Goal: Information Seeking & Learning: Find specific fact

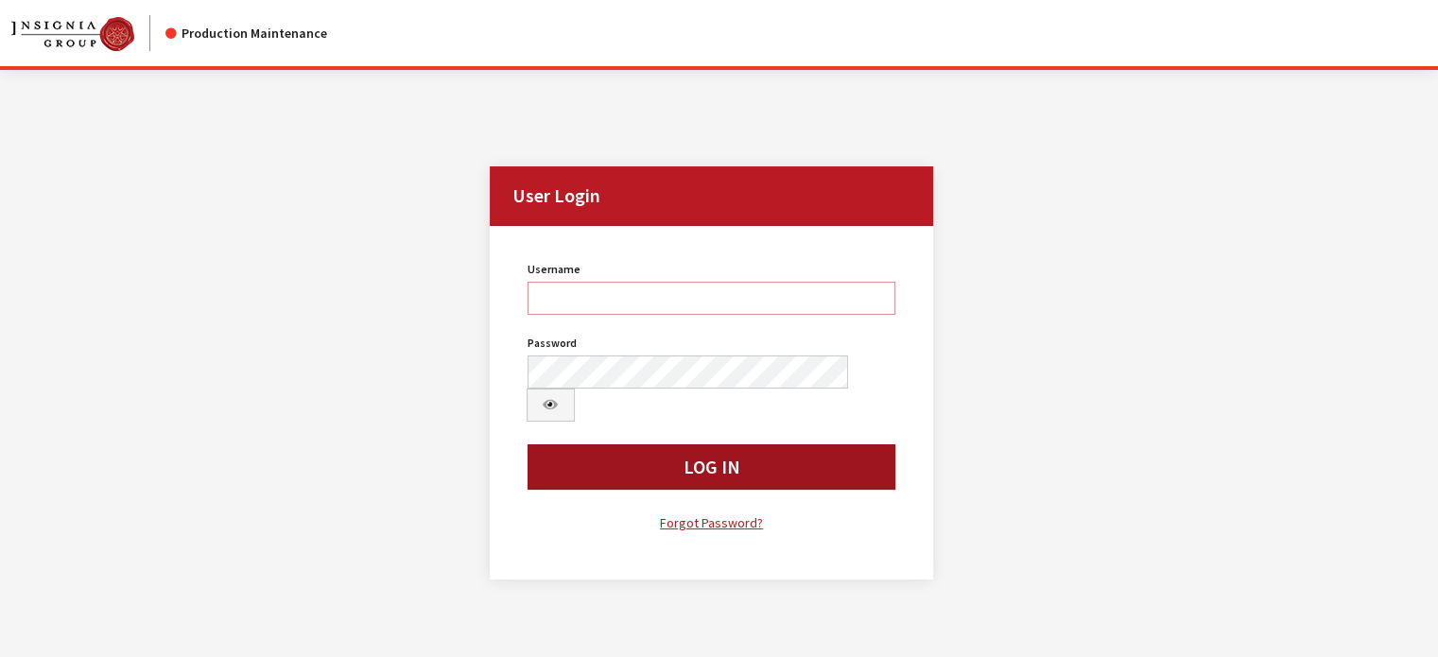
type input "kcallahan"
click at [602, 444] on button "Log In" at bounding box center [711, 466] width 369 height 45
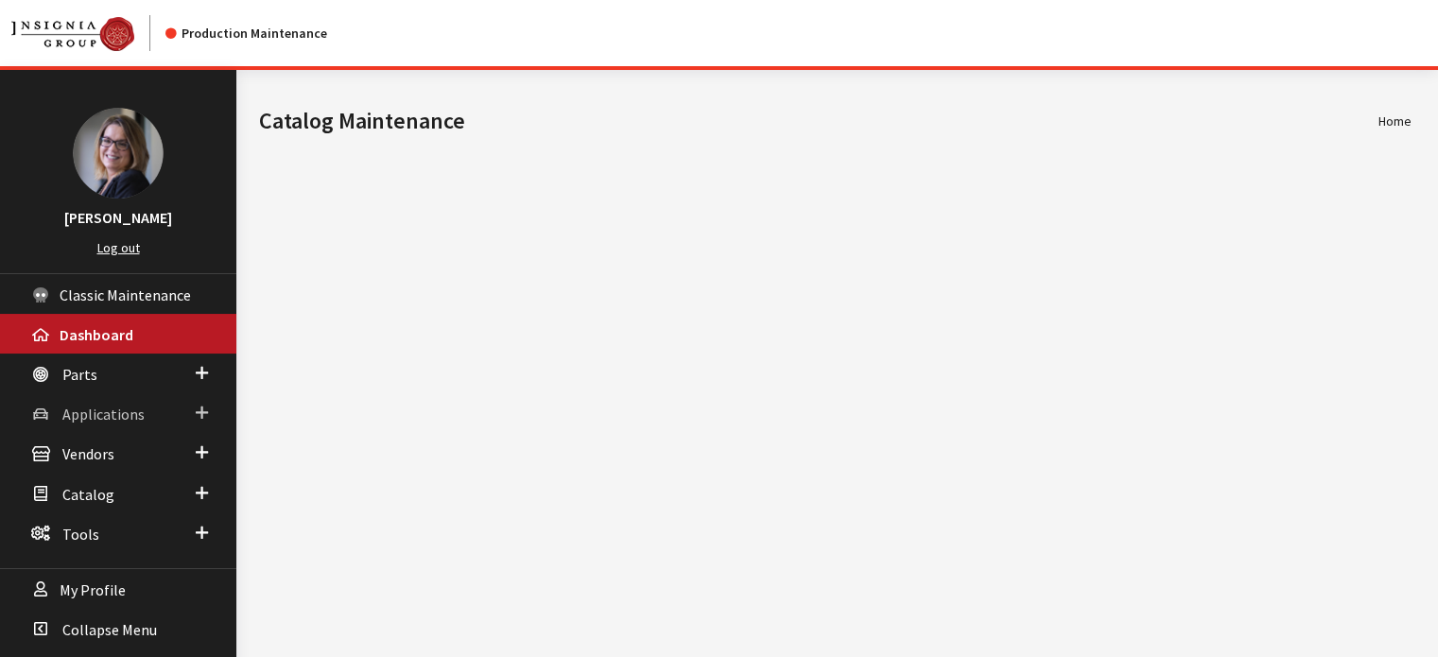
click at [200, 415] on span at bounding box center [202, 413] width 12 height 25
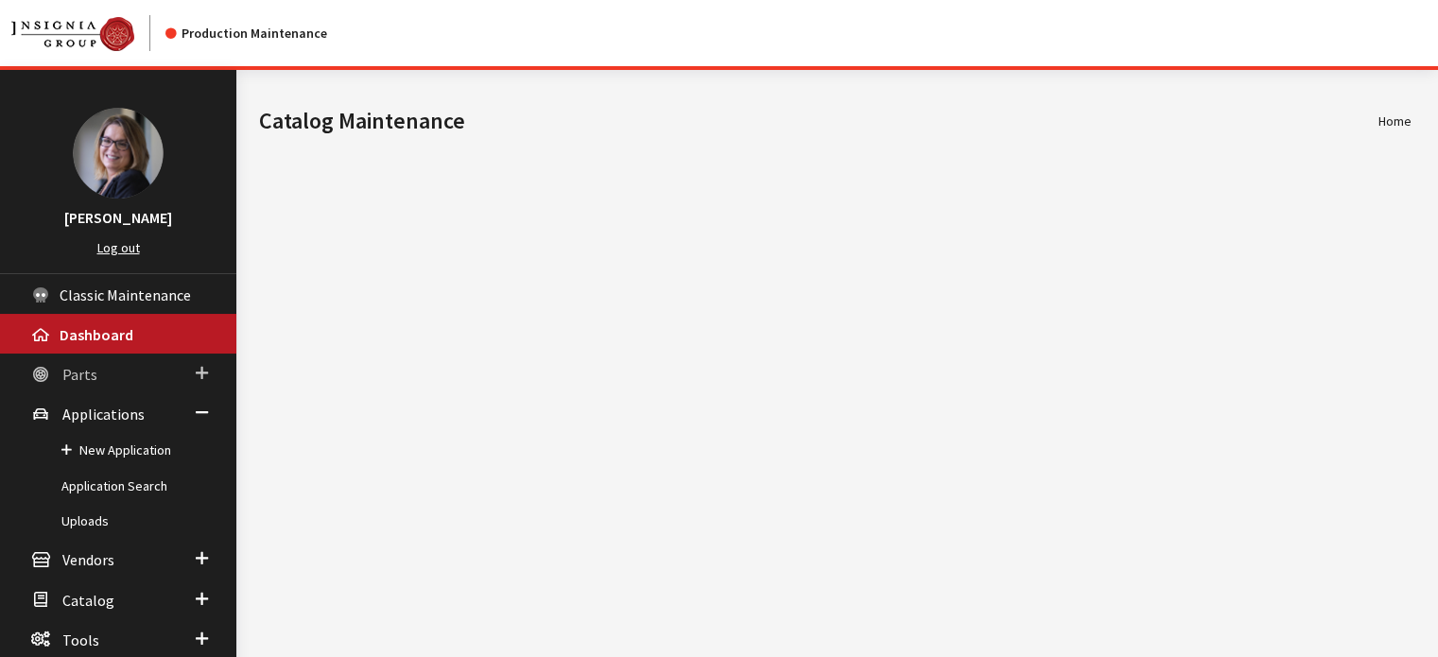
click at [197, 377] on span at bounding box center [202, 373] width 12 height 25
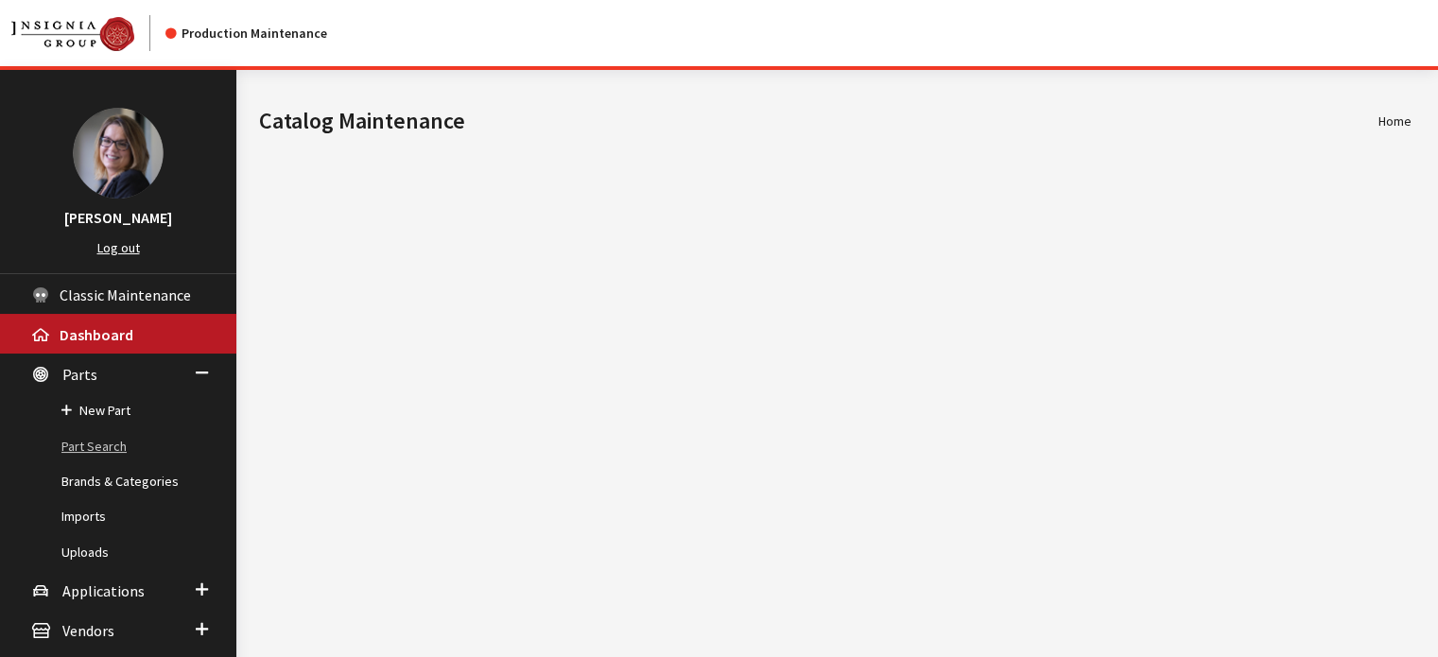
click at [102, 442] on link "Part Search" at bounding box center [118, 446] width 236 height 35
click at [95, 451] on link "Part Search" at bounding box center [118, 446] width 236 height 35
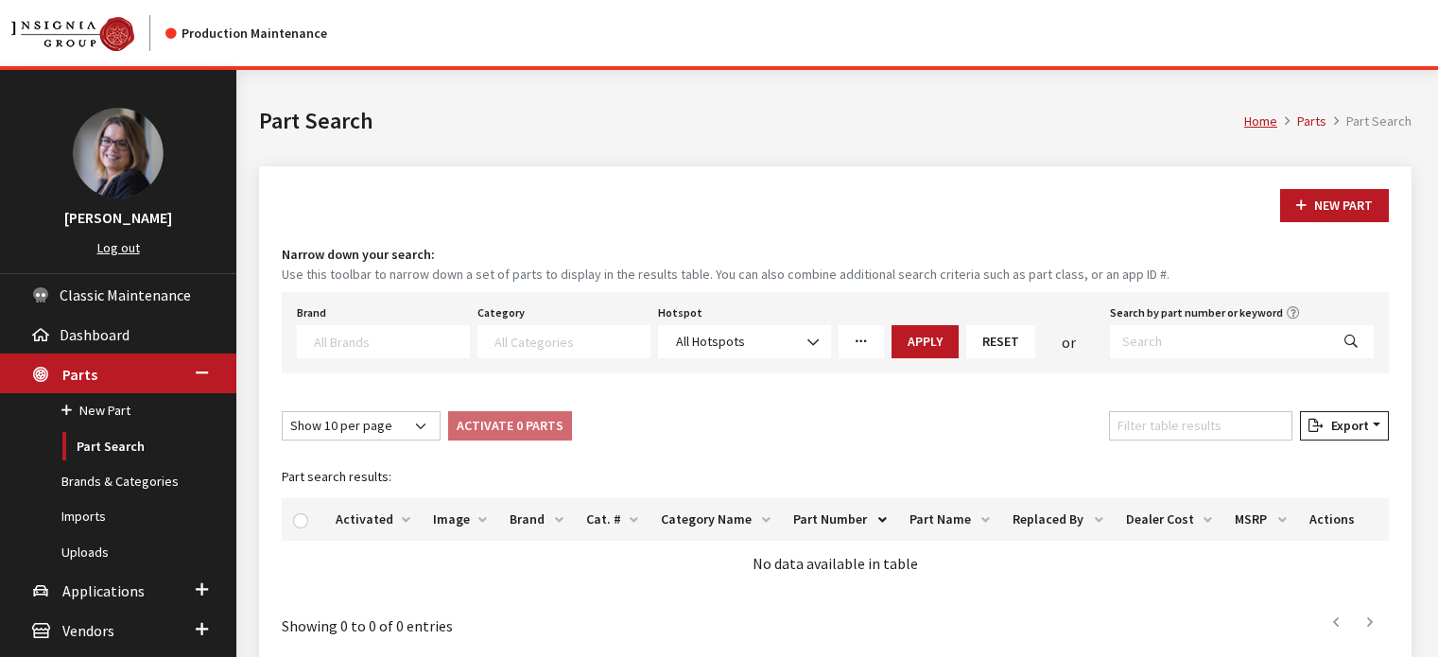
select select
click at [373, 338] on textarea "Search" at bounding box center [391, 341] width 155 height 17
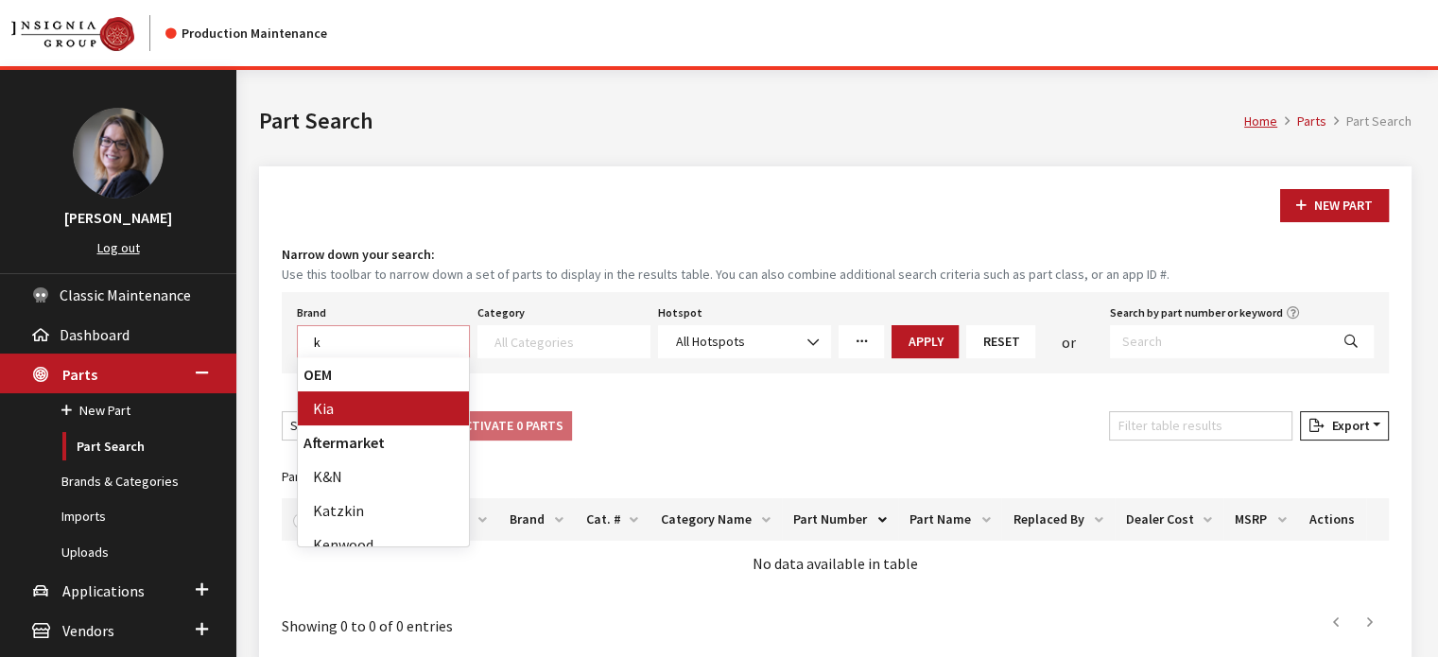
scroll to position [1, 0]
type textarea "kia"
select select "58"
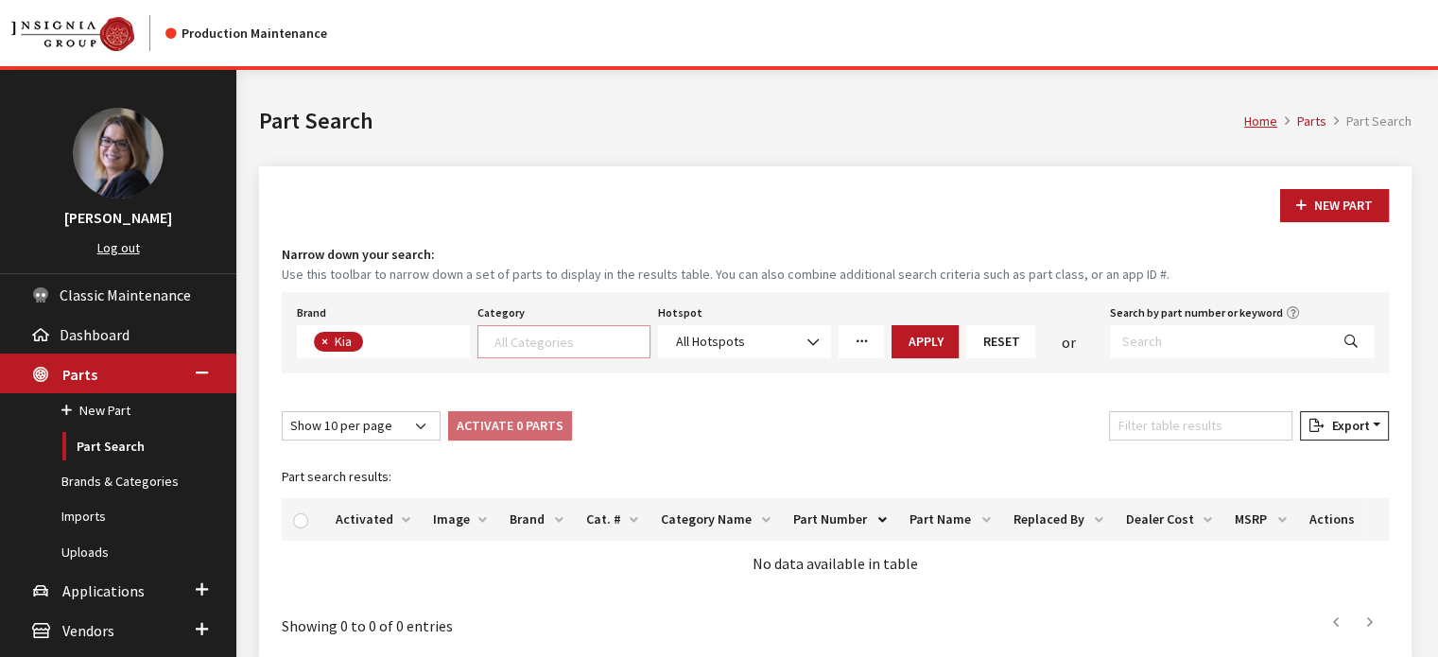
click at [526, 334] on textarea "Search" at bounding box center [571, 341] width 155 height 17
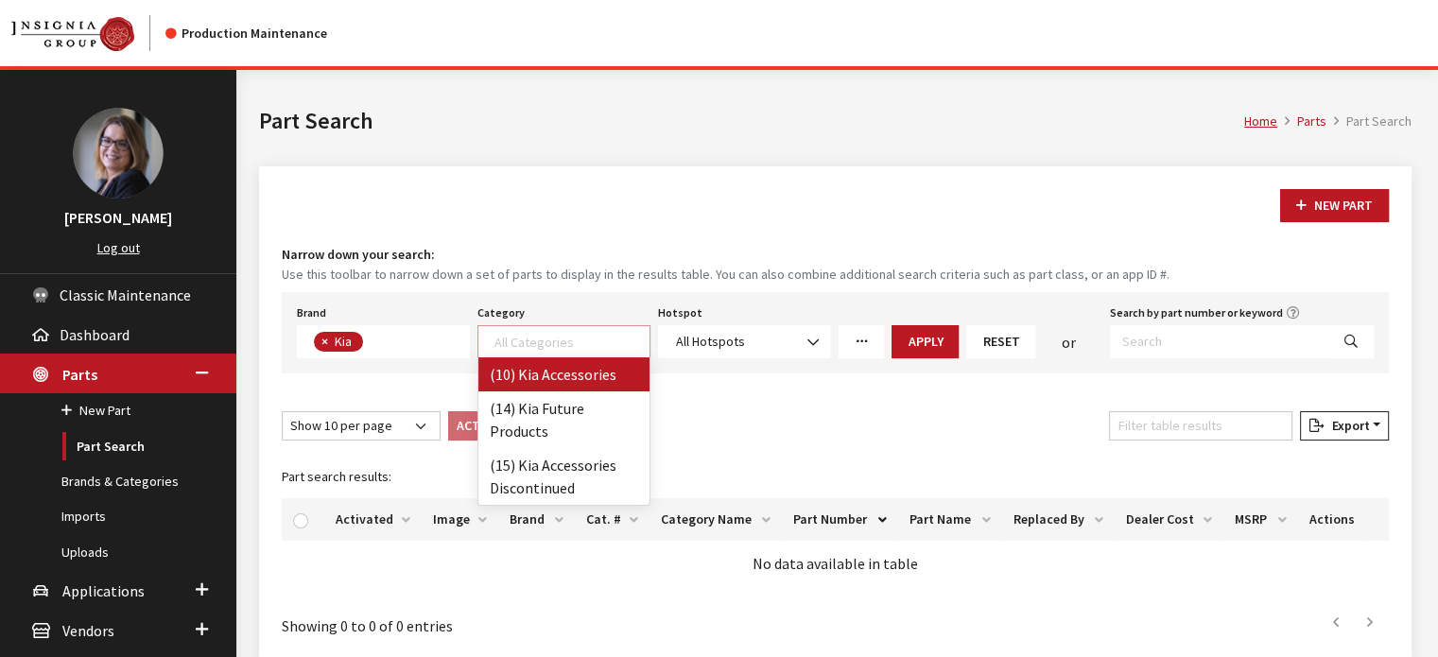
select select "238"
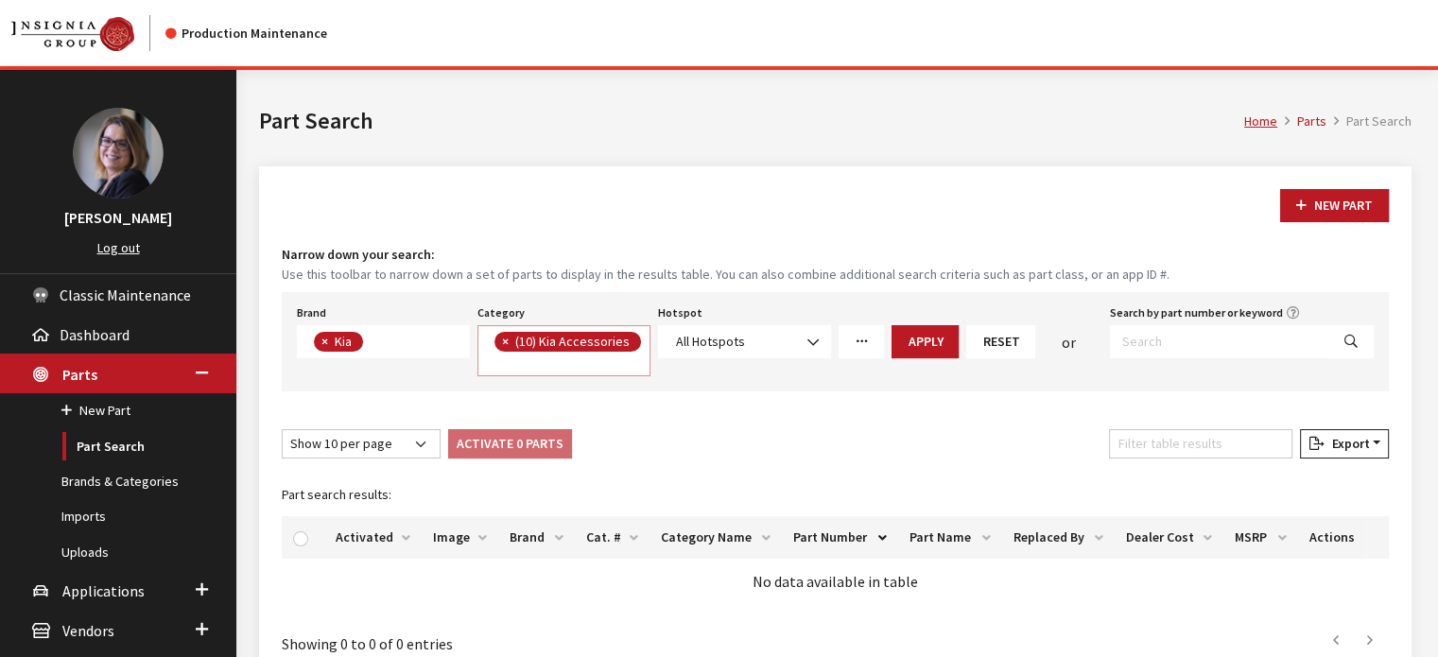
scroll to position [0, 0]
click at [921, 348] on button "Apply" at bounding box center [924, 341] width 67 height 33
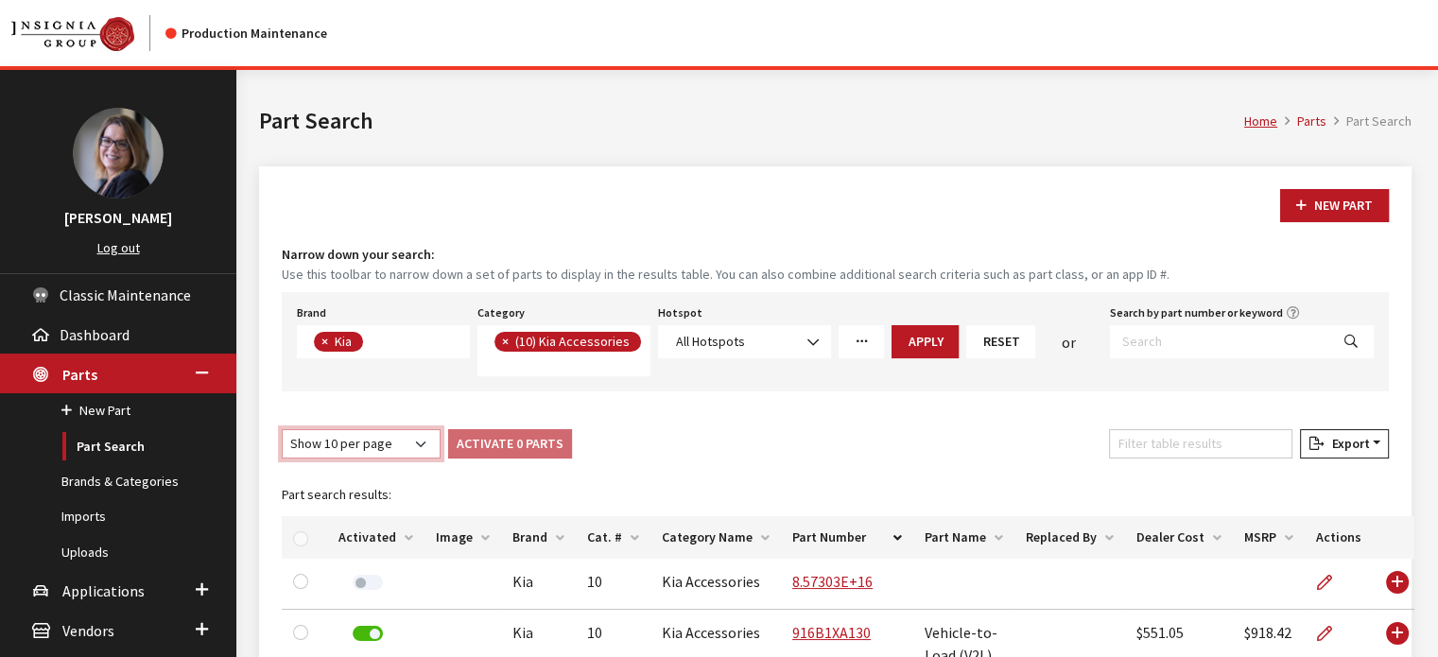
click at [418, 446] on select "Show 10 per page Show 25 per page Show 50 per page Show 100 per page Show 1000 …" at bounding box center [361, 443] width 159 height 29
select select "1000"
click at [282, 429] on select "Show 10 per page Show 25 per page Show 50 per page Show 100 per page Show 1000 …" at bounding box center [361, 443] width 159 height 29
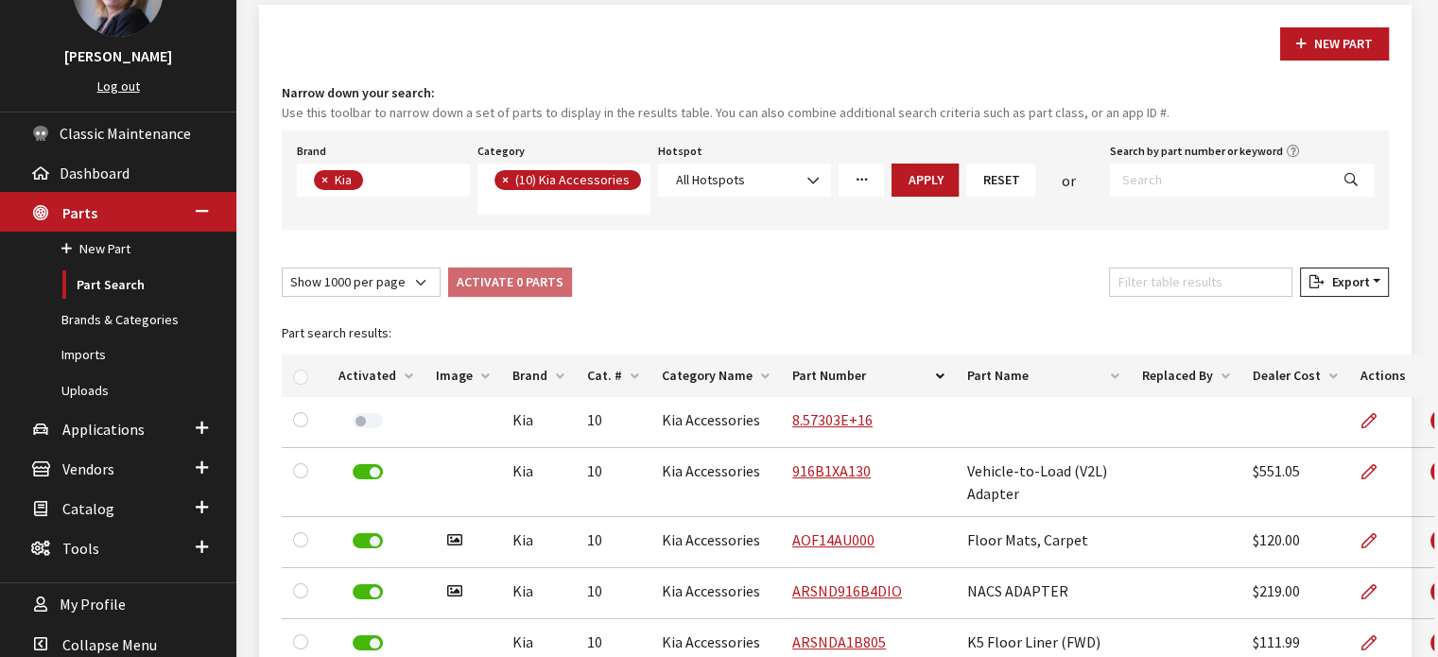
click at [1265, 388] on th "Dealer Cost" at bounding box center [1295, 375] width 108 height 43
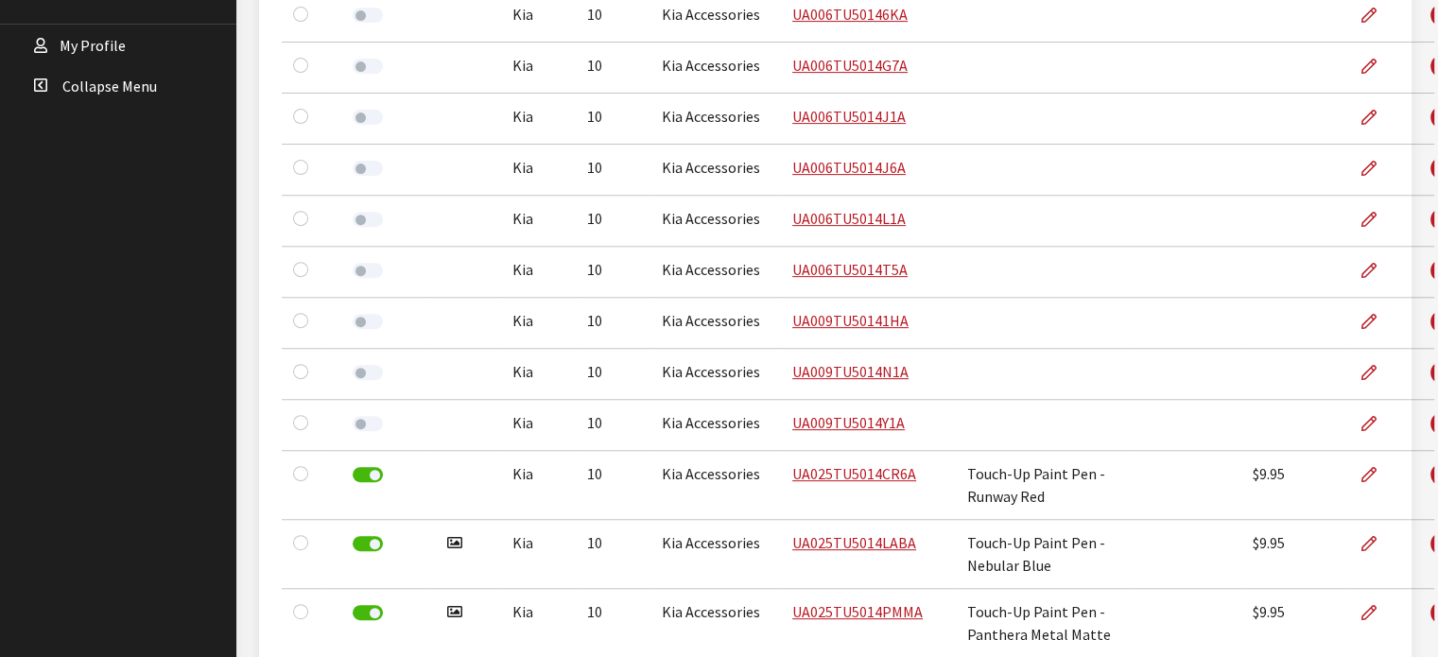
scroll to position [756, 0]
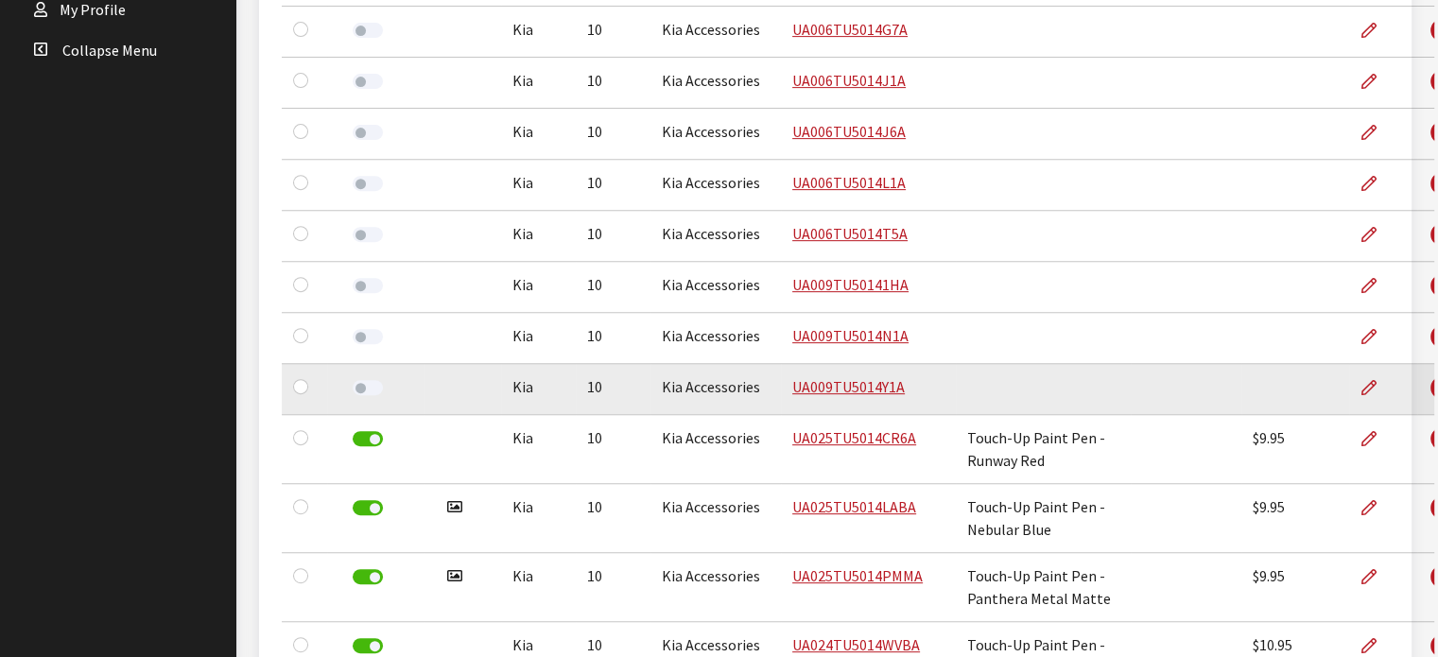
click at [1249, 397] on td at bounding box center [1295, 389] width 108 height 51
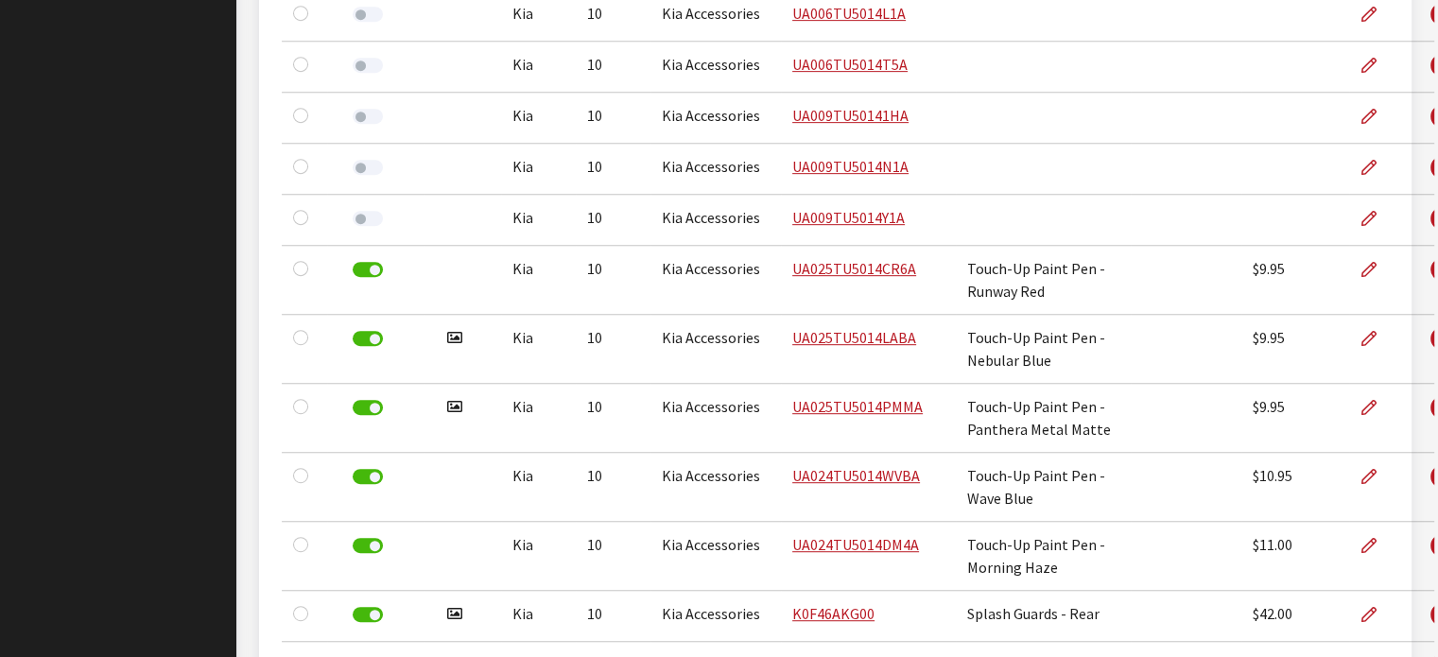
scroll to position [0, 0]
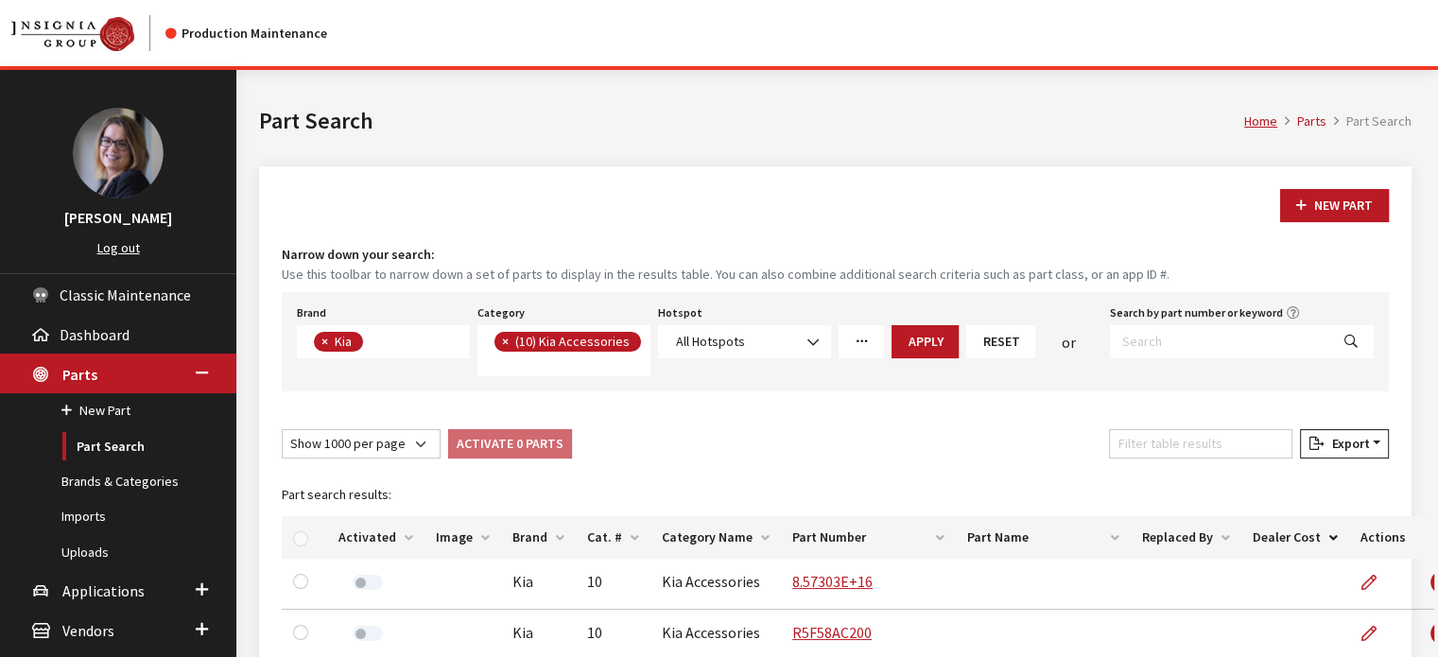
click at [504, 341] on span "×" at bounding box center [505, 341] width 7 height 17
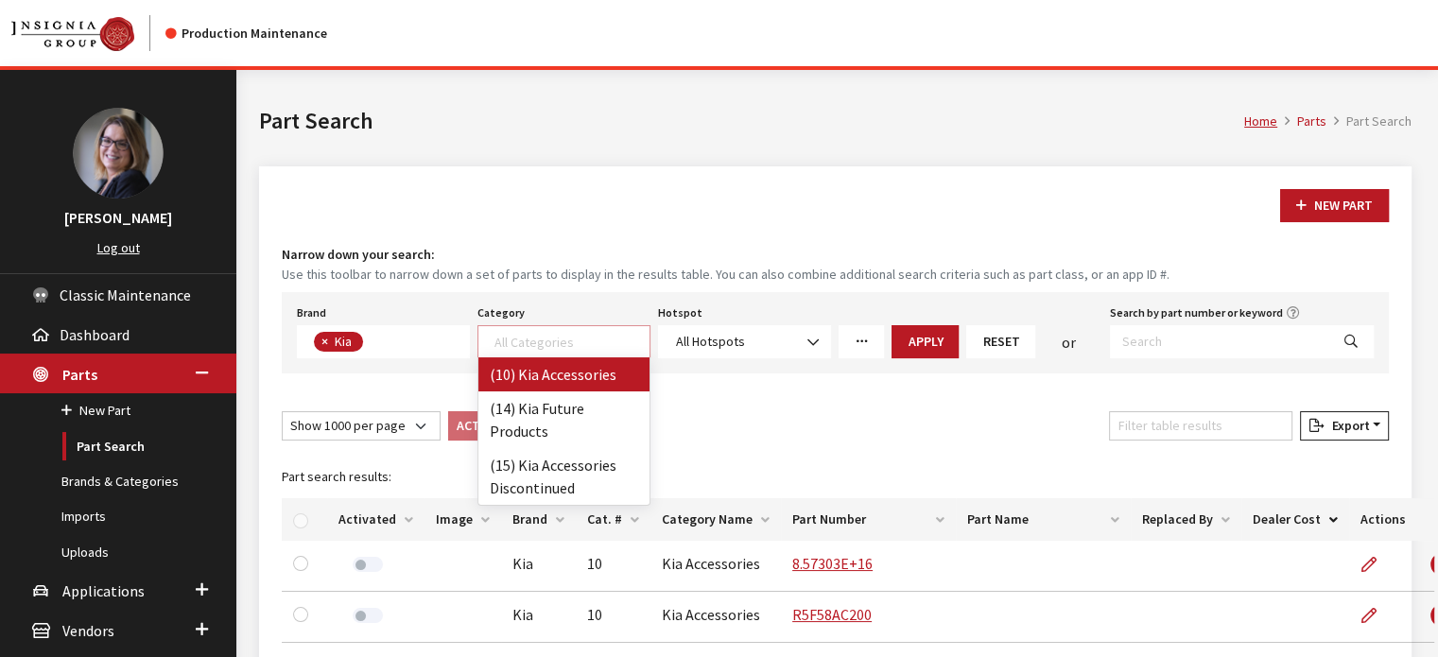
scroll to position [1, 0]
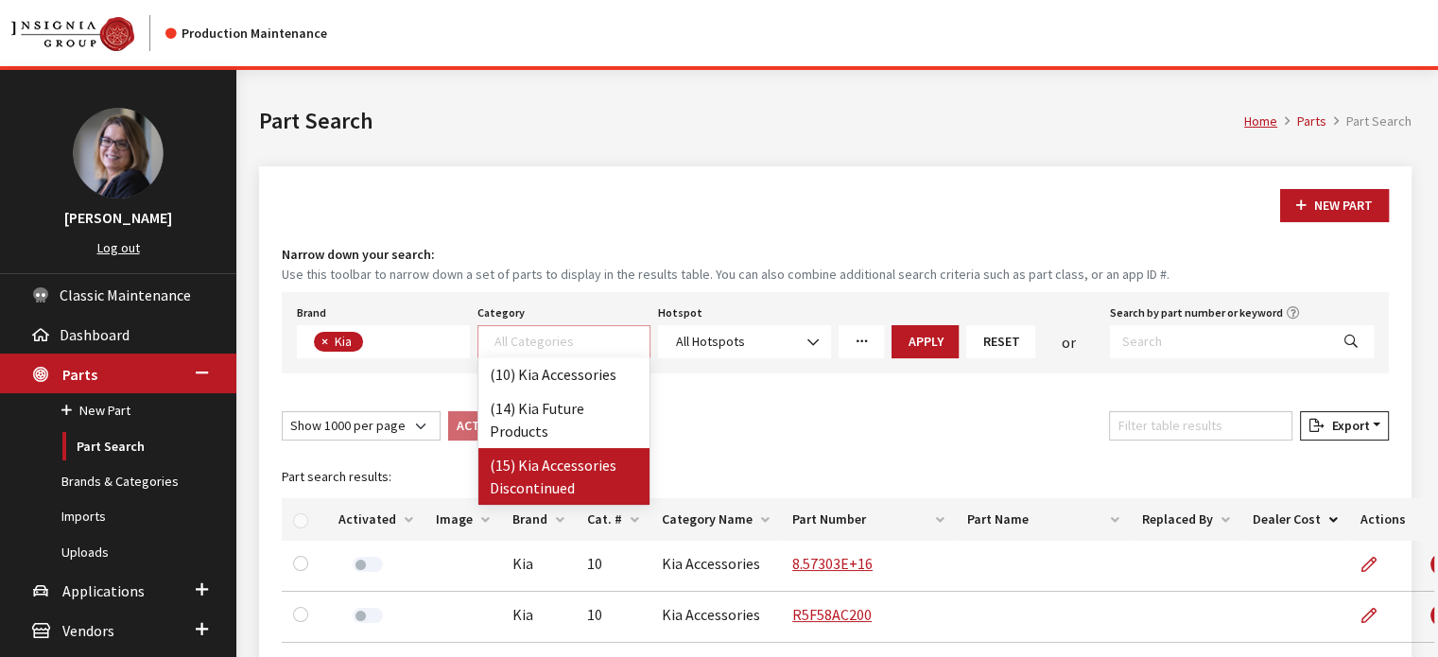
select select "242"
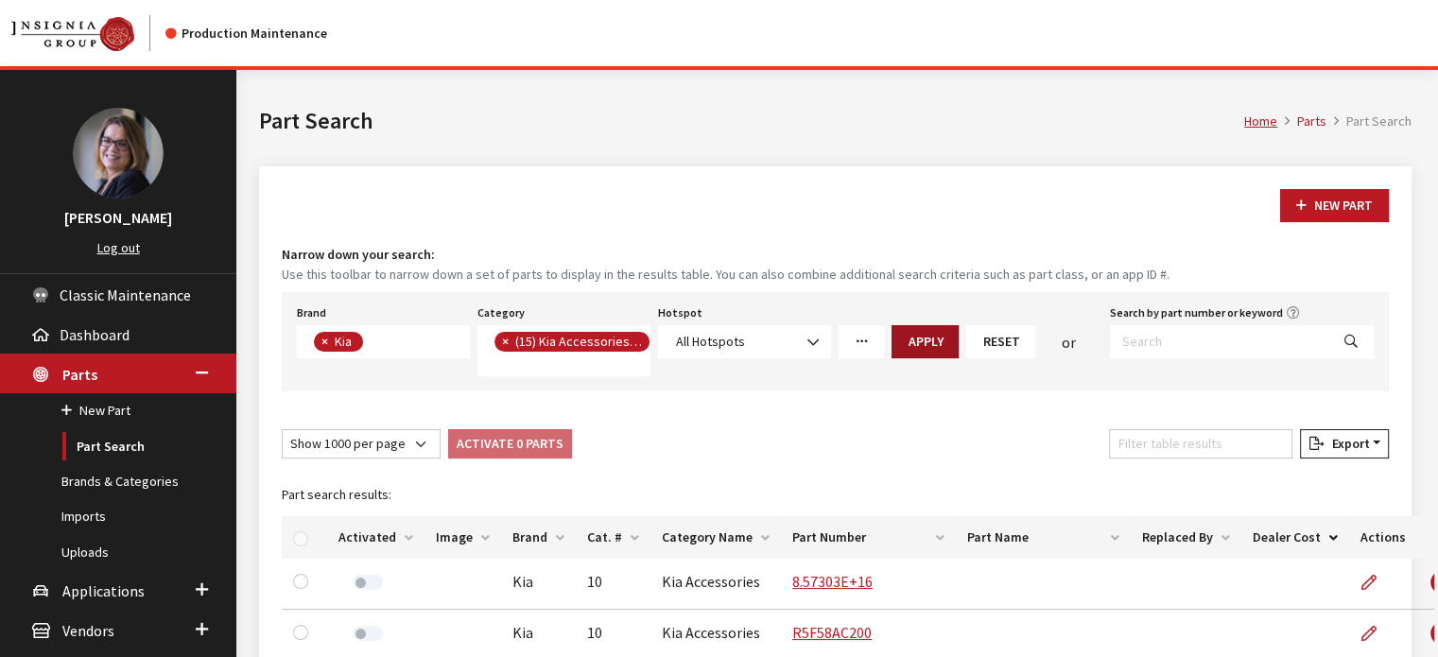
click at [949, 343] on button "Apply" at bounding box center [924, 341] width 67 height 33
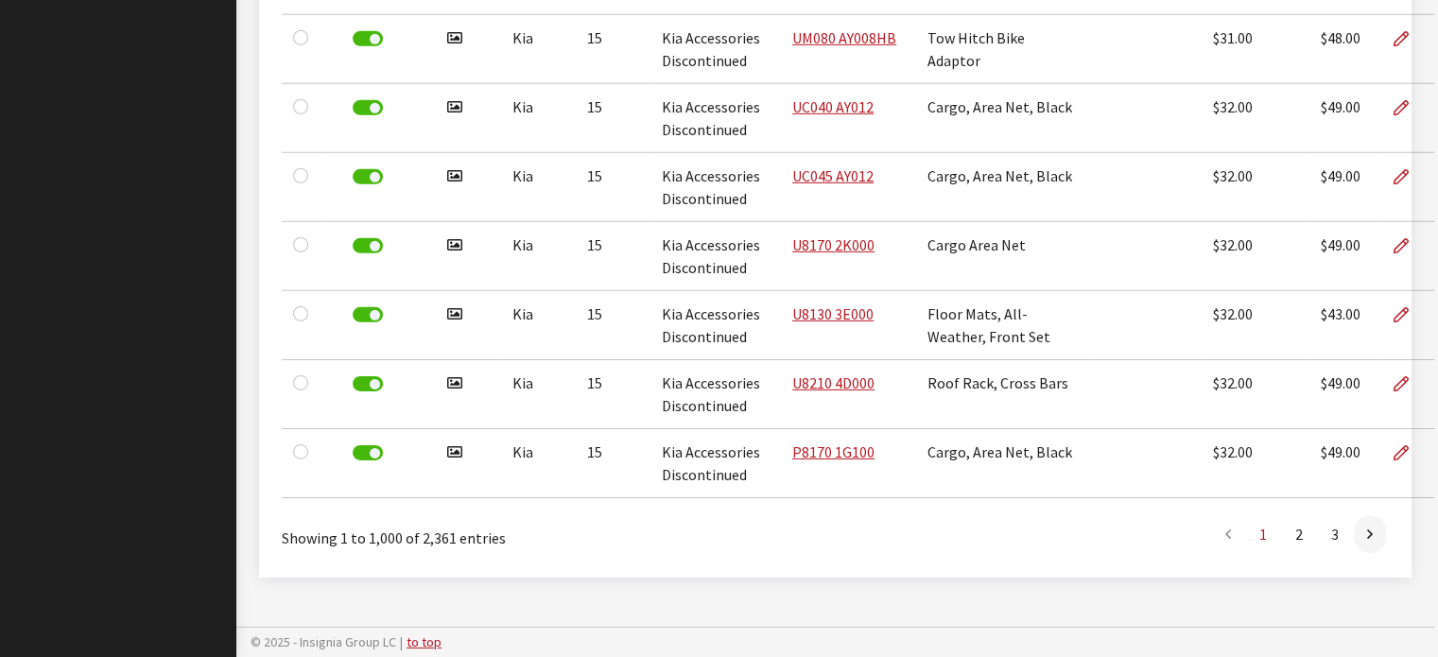
scroll to position [86137, 0]
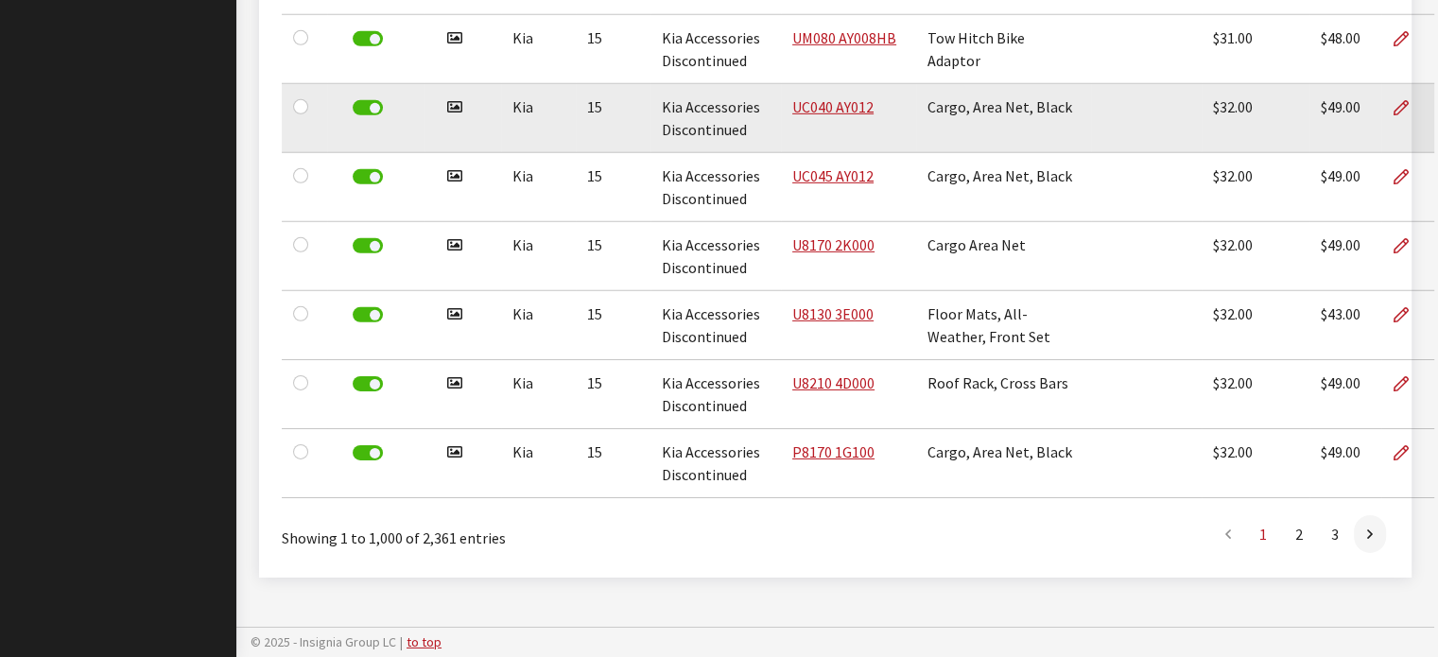
click at [709, 112] on td "Kia Accessories Discontinued" at bounding box center [715, 118] width 130 height 69
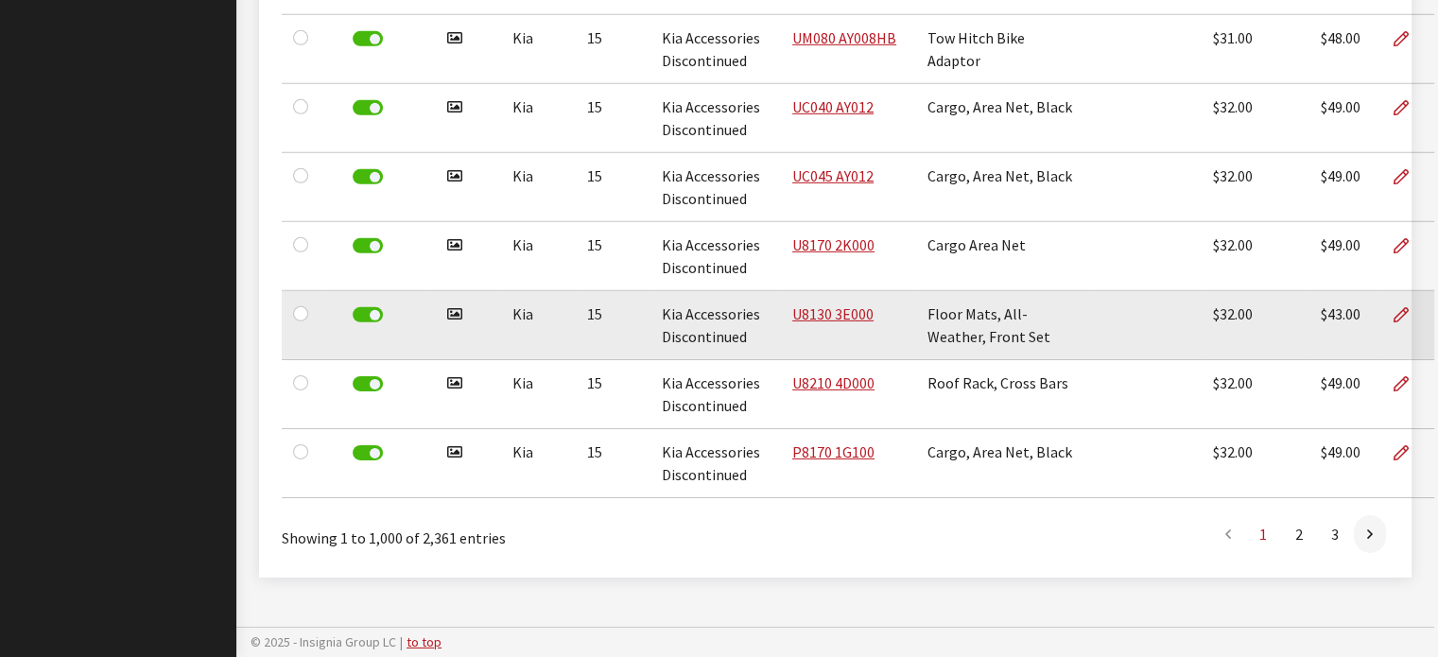
drag, startPoint x: 709, startPoint y: 112, endPoint x: 949, endPoint y: 343, distance: 332.9
click at [949, 343] on td "Floor Mats, All-Weather, Front Set" at bounding box center [1003, 325] width 175 height 69
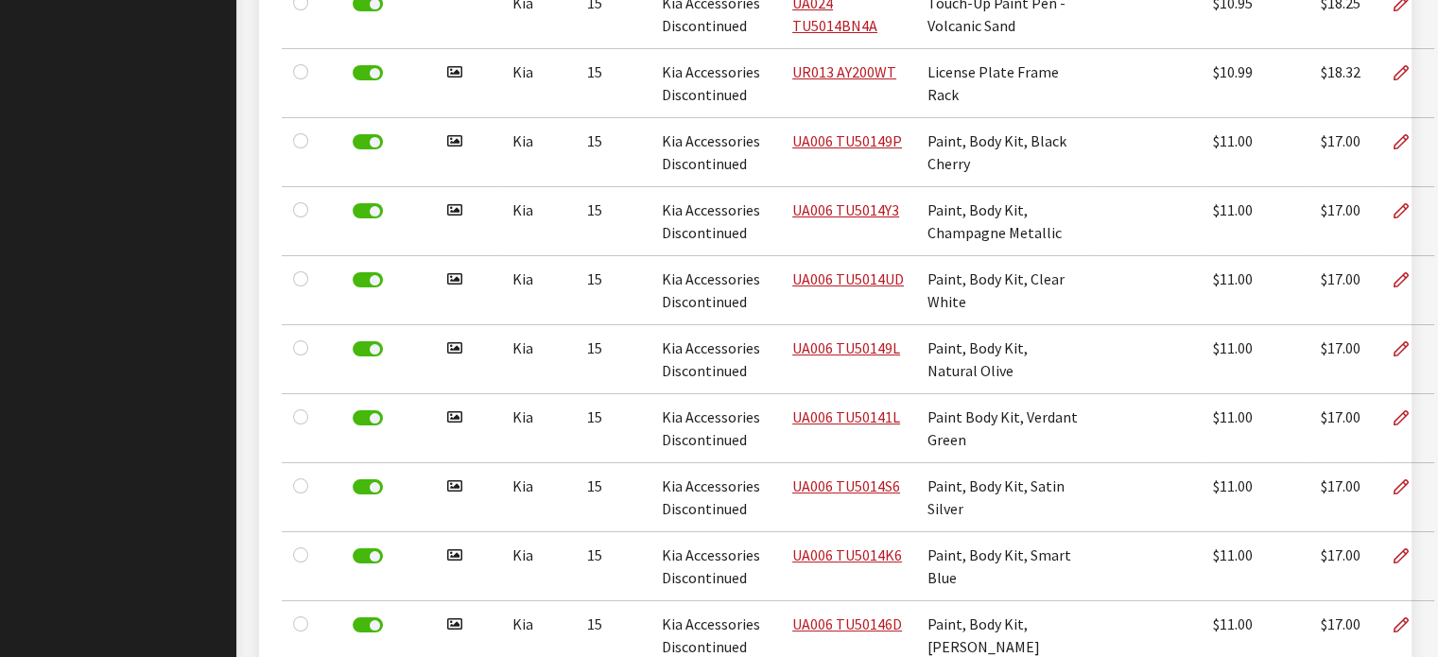
scroll to position [28625, 0]
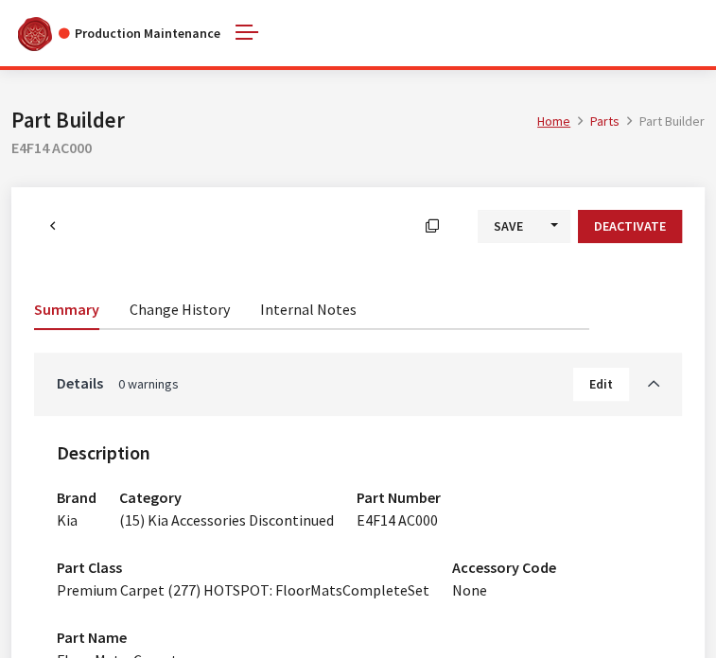
click at [0, 0] on icon at bounding box center [0, 0] width 0 height 0
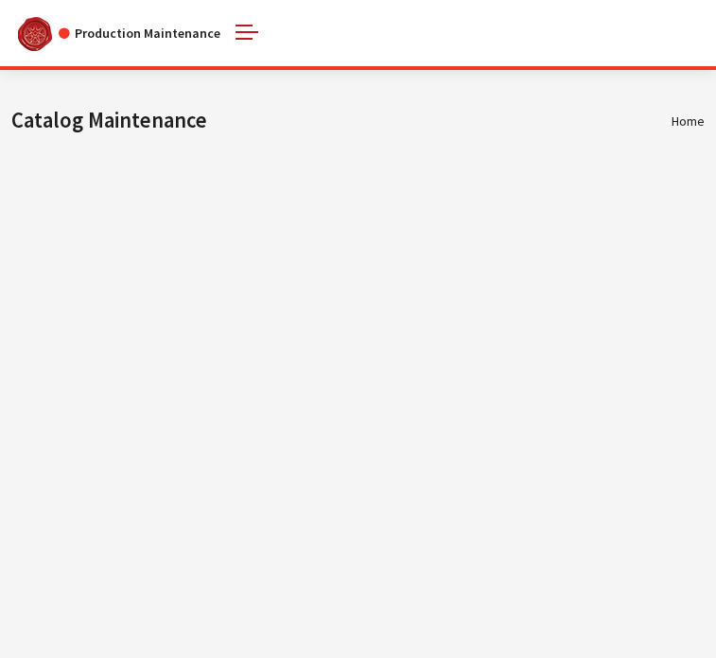
click at [0, 0] on link "Part Search" at bounding box center [0, 0] width 0 height 0
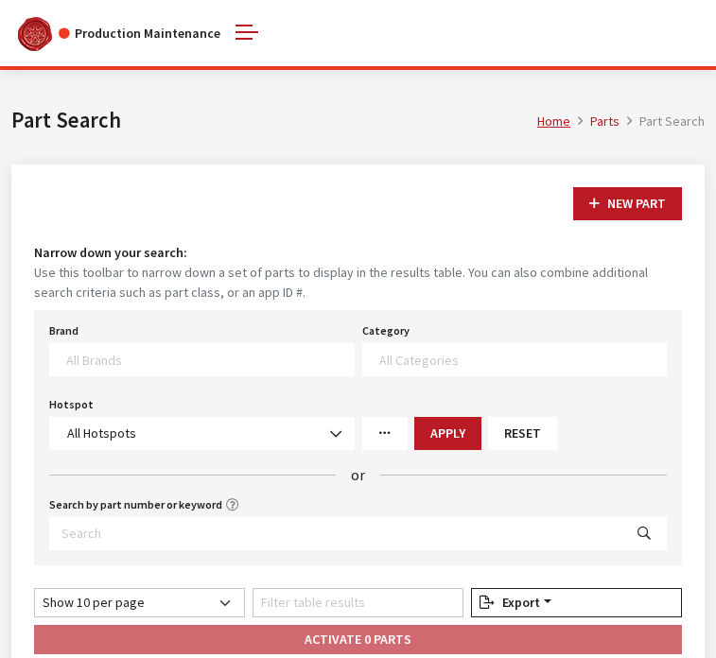
select select
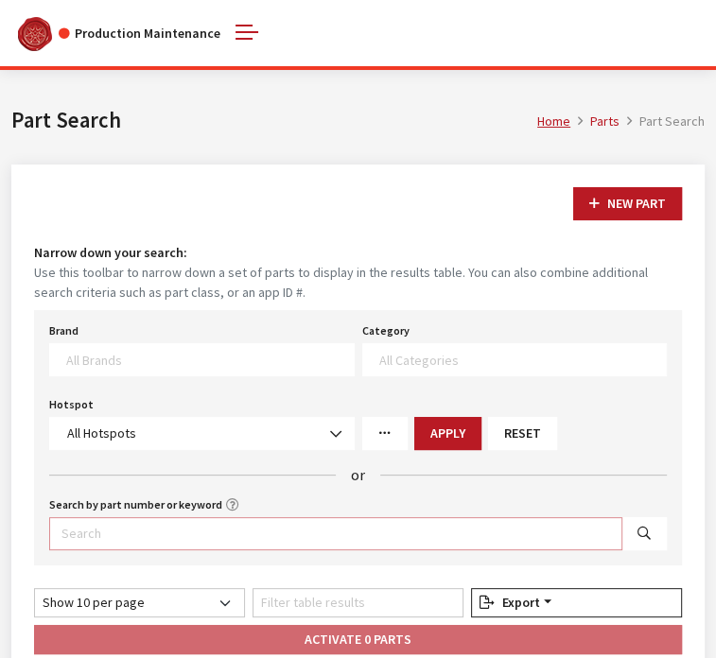
click at [181, 531] on input "Search by part number or keyword" at bounding box center [335, 533] width 573 height 33
type input "00018 ADU70"
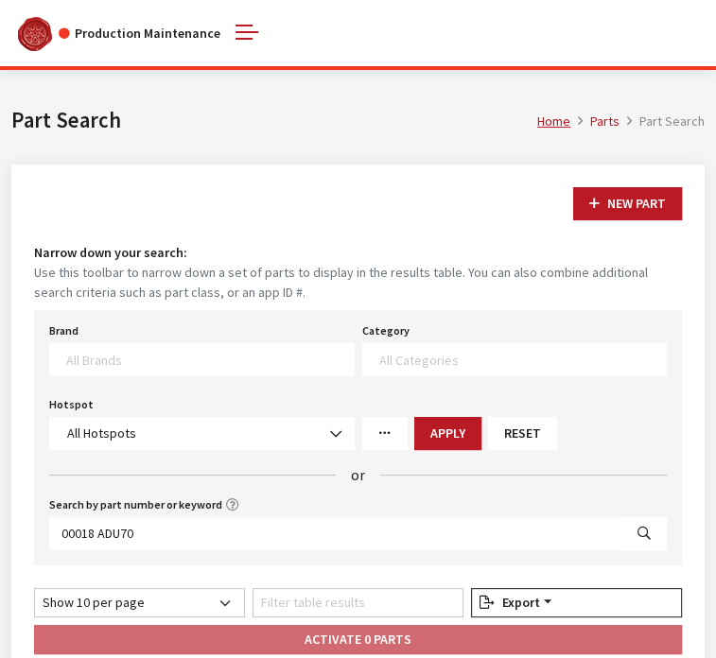
select select
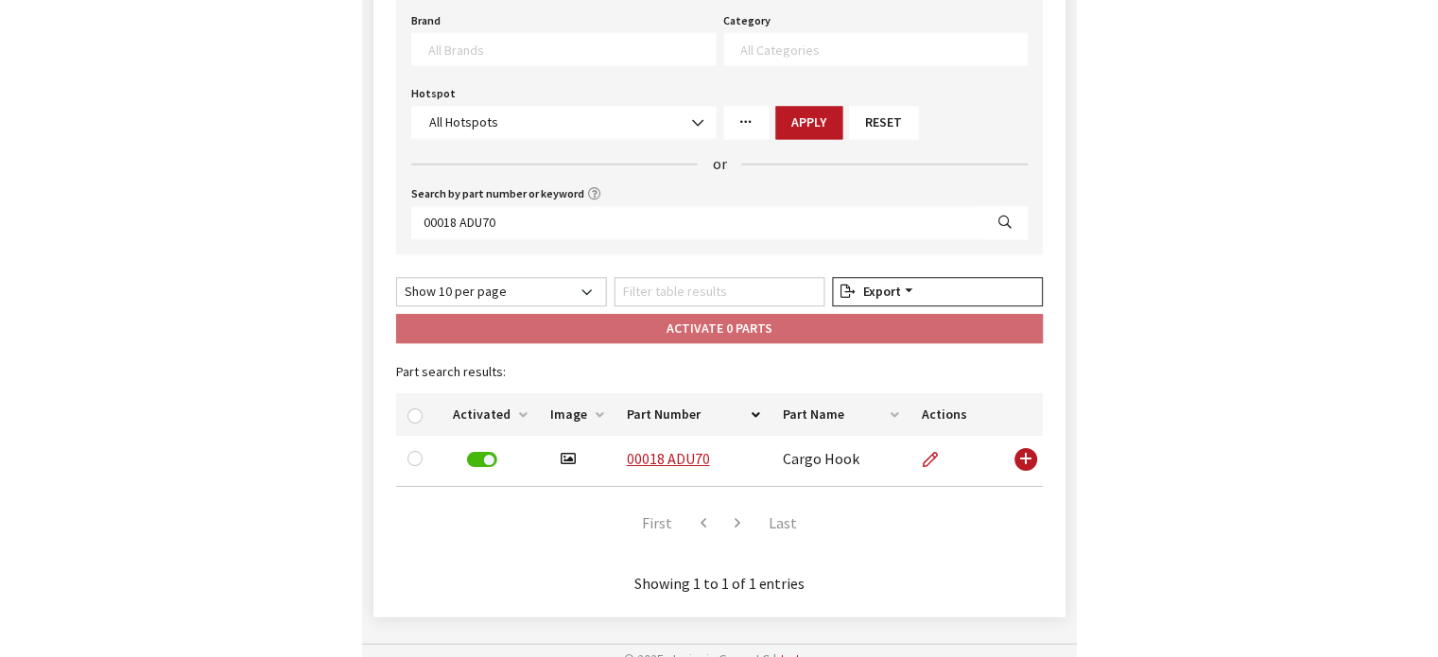
scroll to position [93, 0]
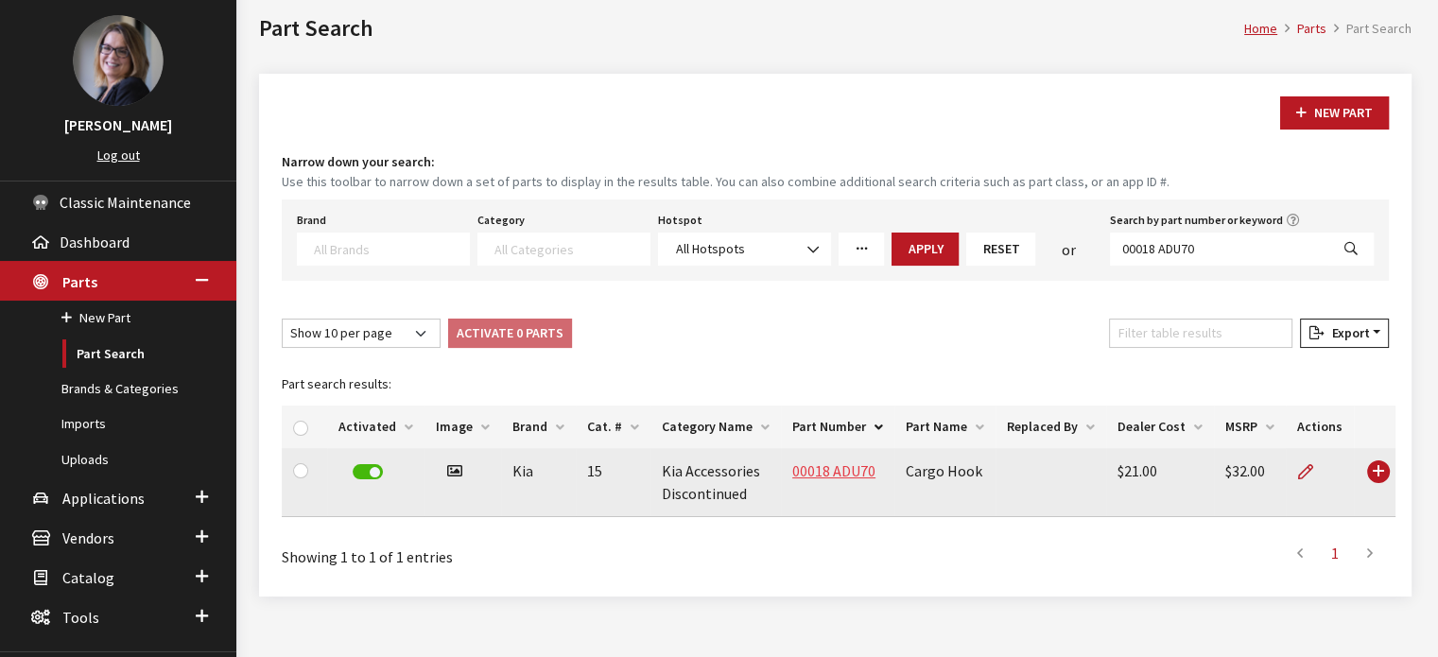
click at [715, 468] on link "00018 ADU70" at bounding box center [833, 470] width 83 height 19
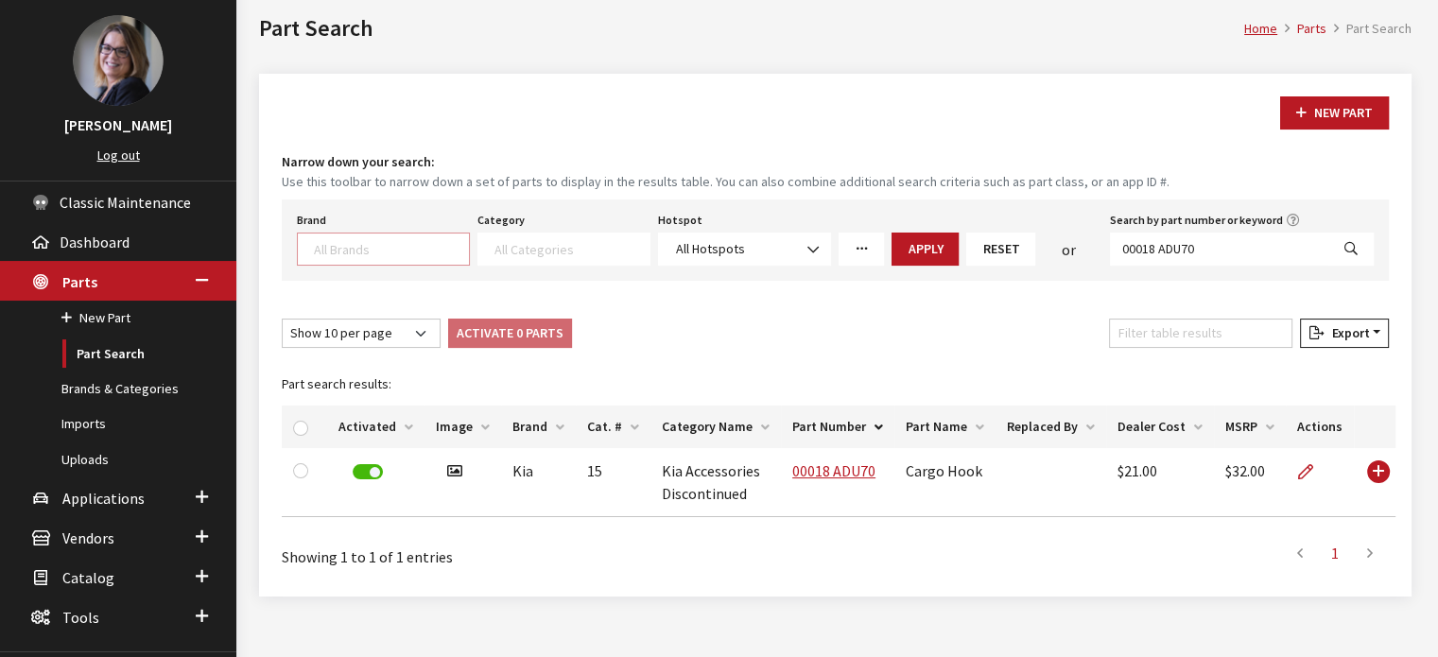
scroll to position [1, 0]
click at [355, 259] on span at bounding box center [383, 249] width 173 height 33
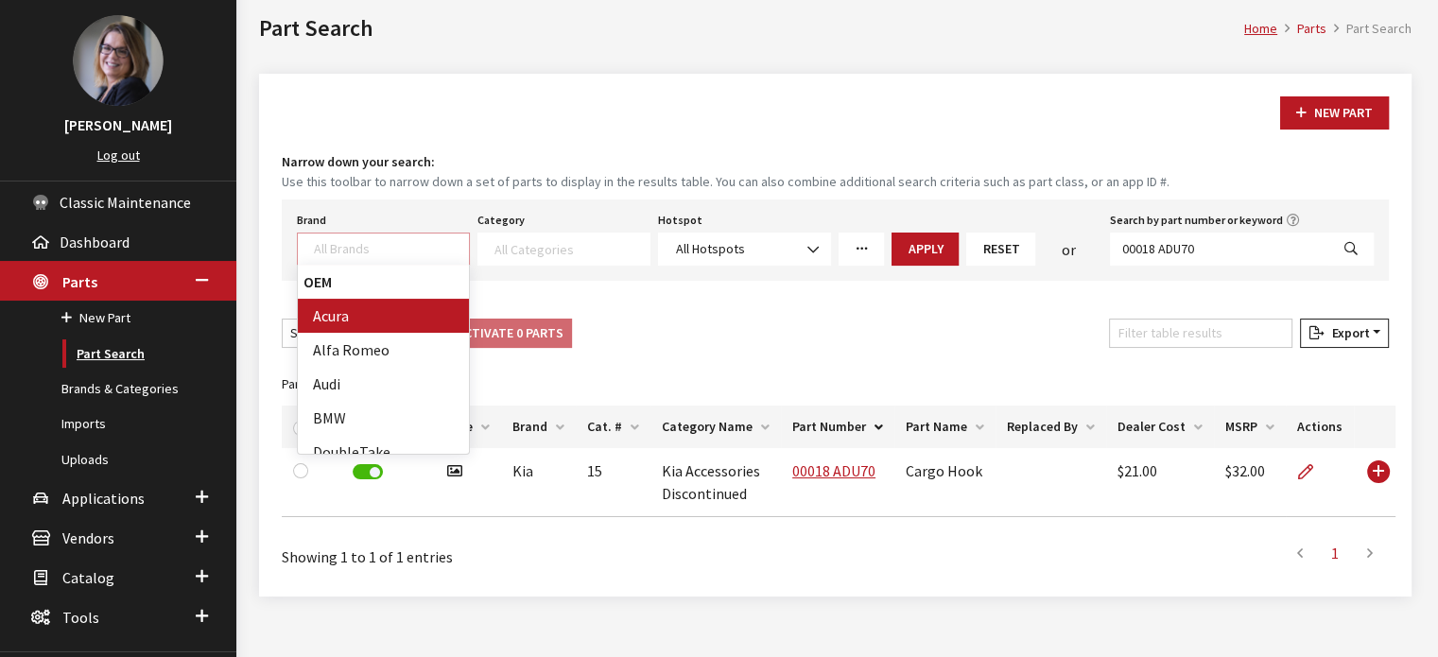
click at [141, 351] on link "Part Search" at bounding box center [118, 354] width 236 height 35
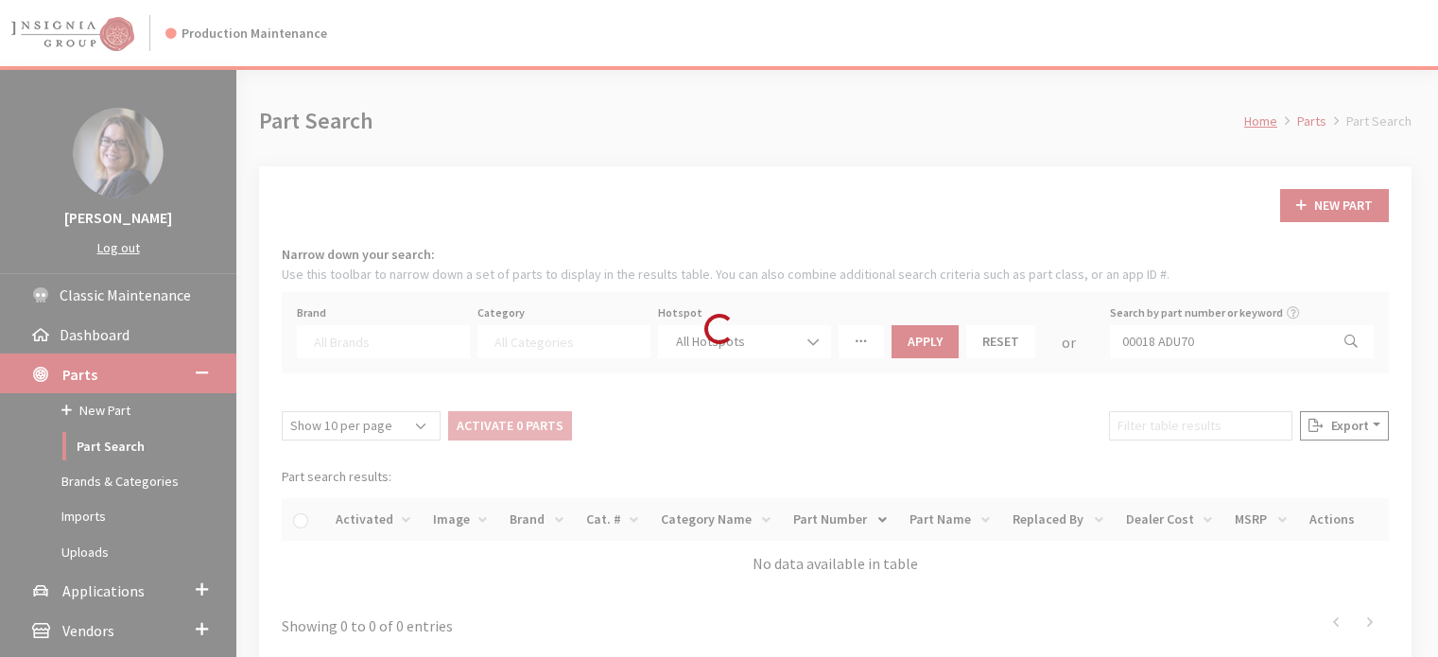
select select
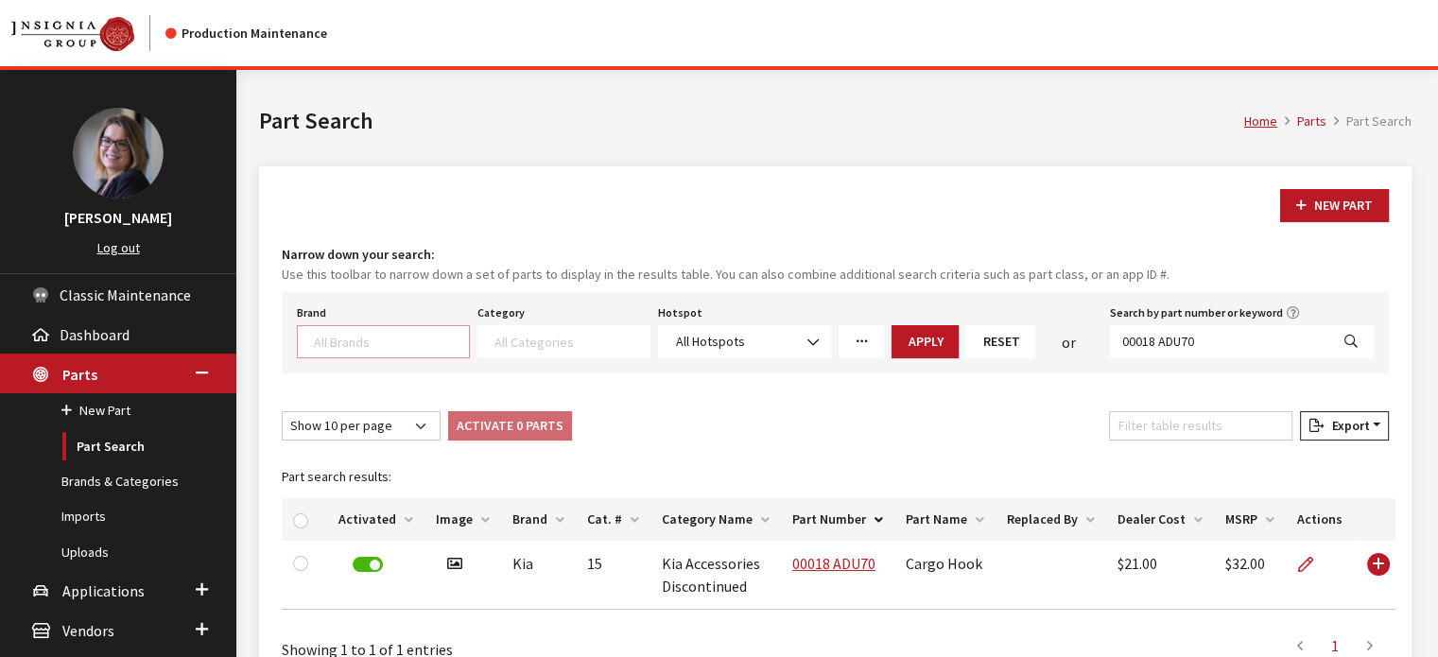
click at [360, 338] on textarea "Search" at bounding box center [391, 341] width 155 height 17
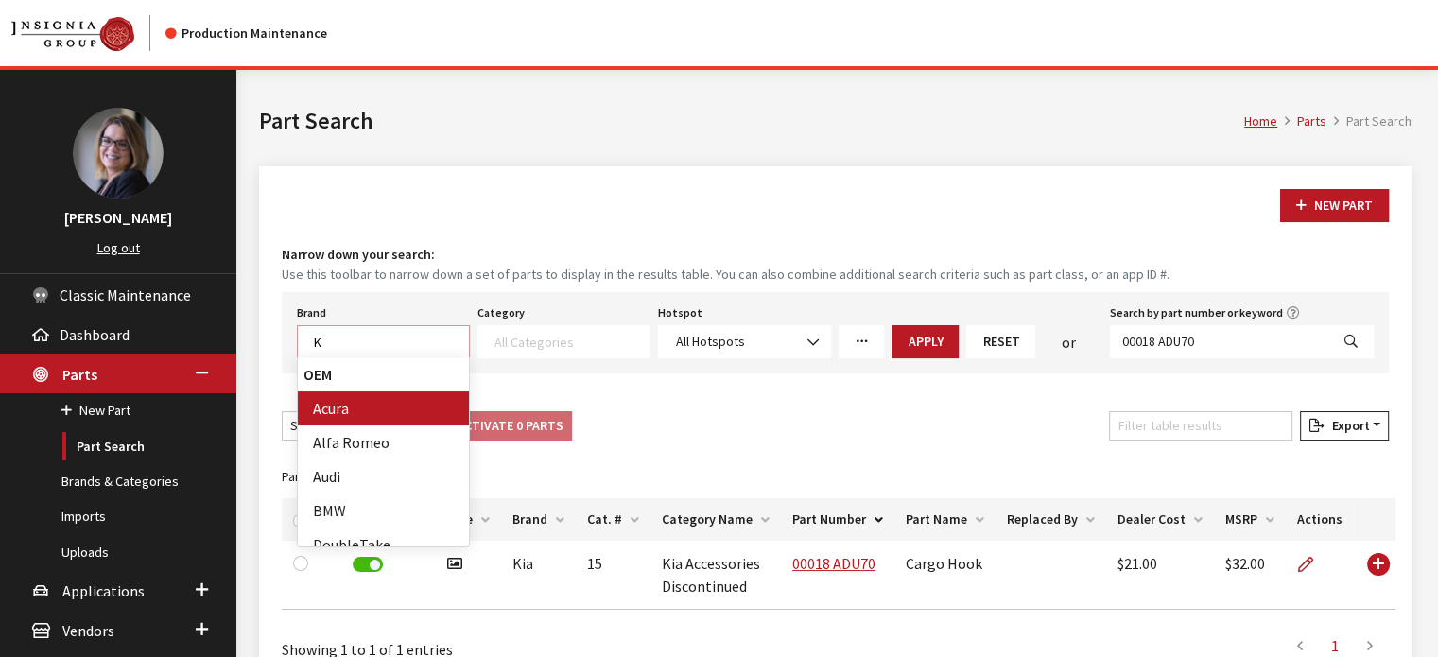
scroll to position [1, 0]
type textarea "KIA"
select select "58"
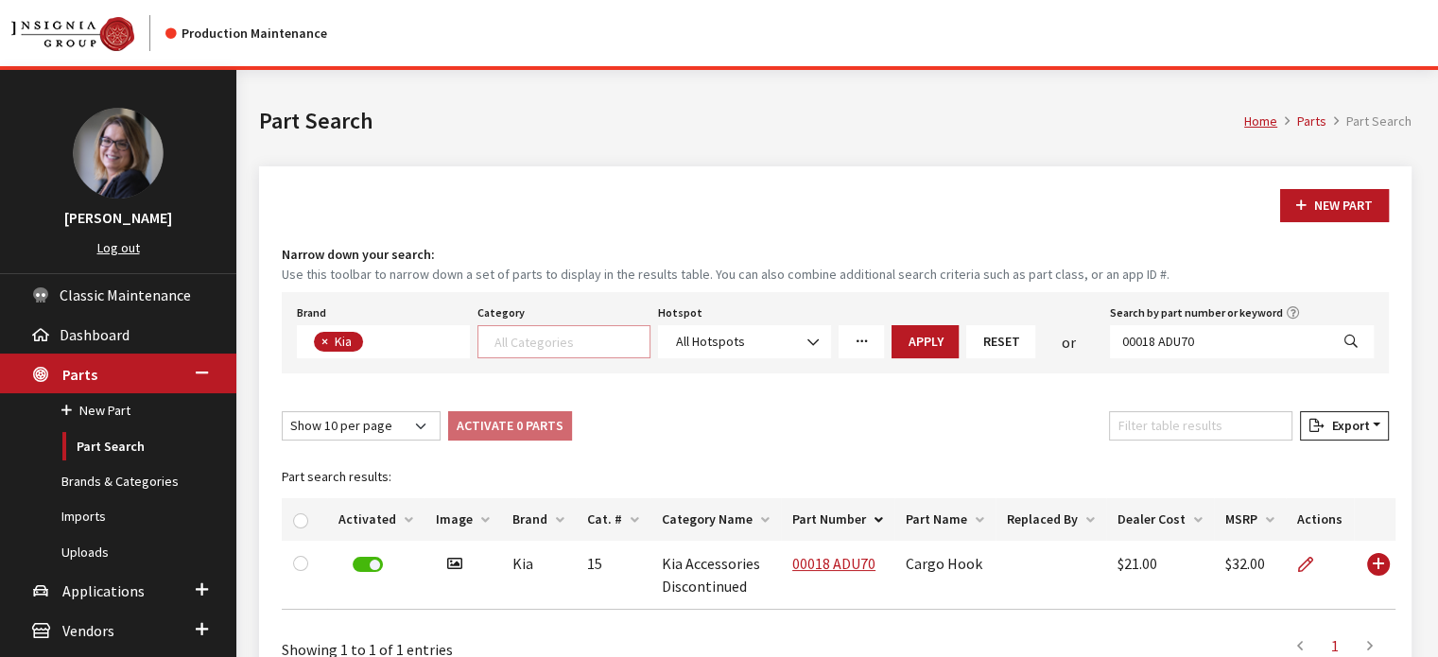
click at [603, 347] on textarea "Search" at bounding box center [571, 341] width 155 height 17
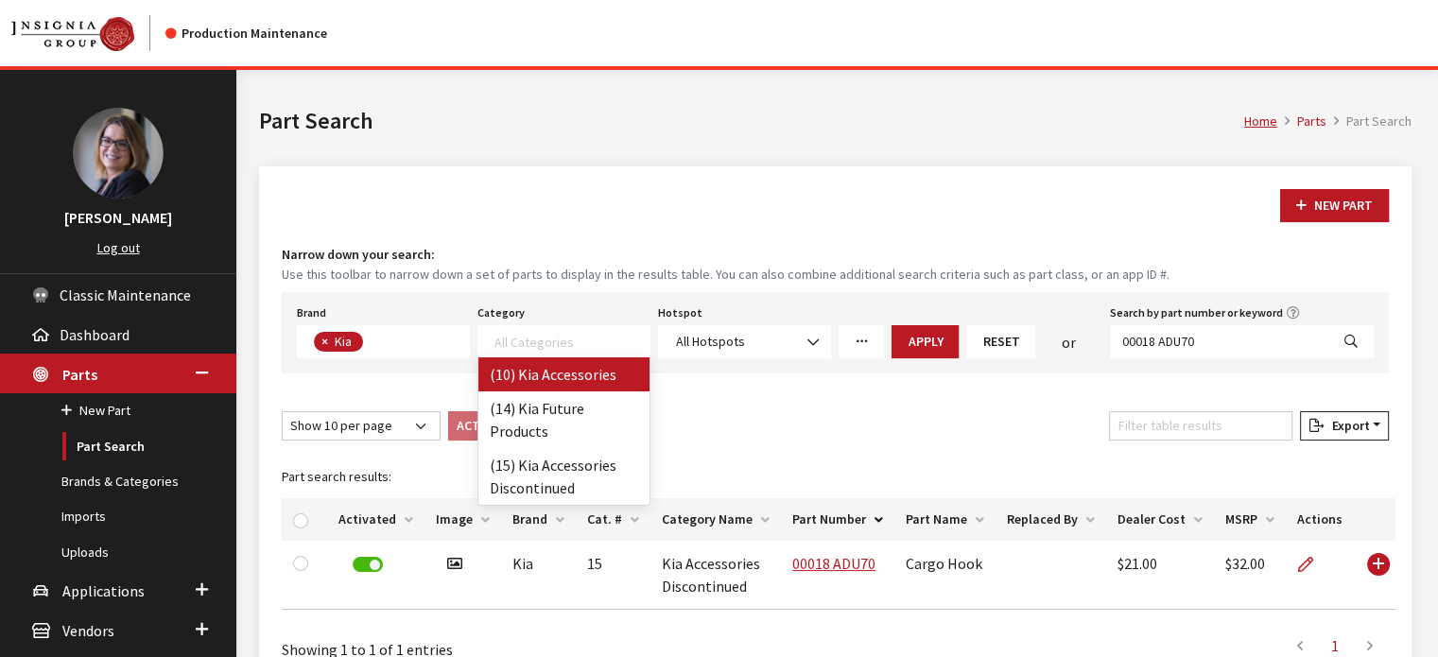
select select "238"
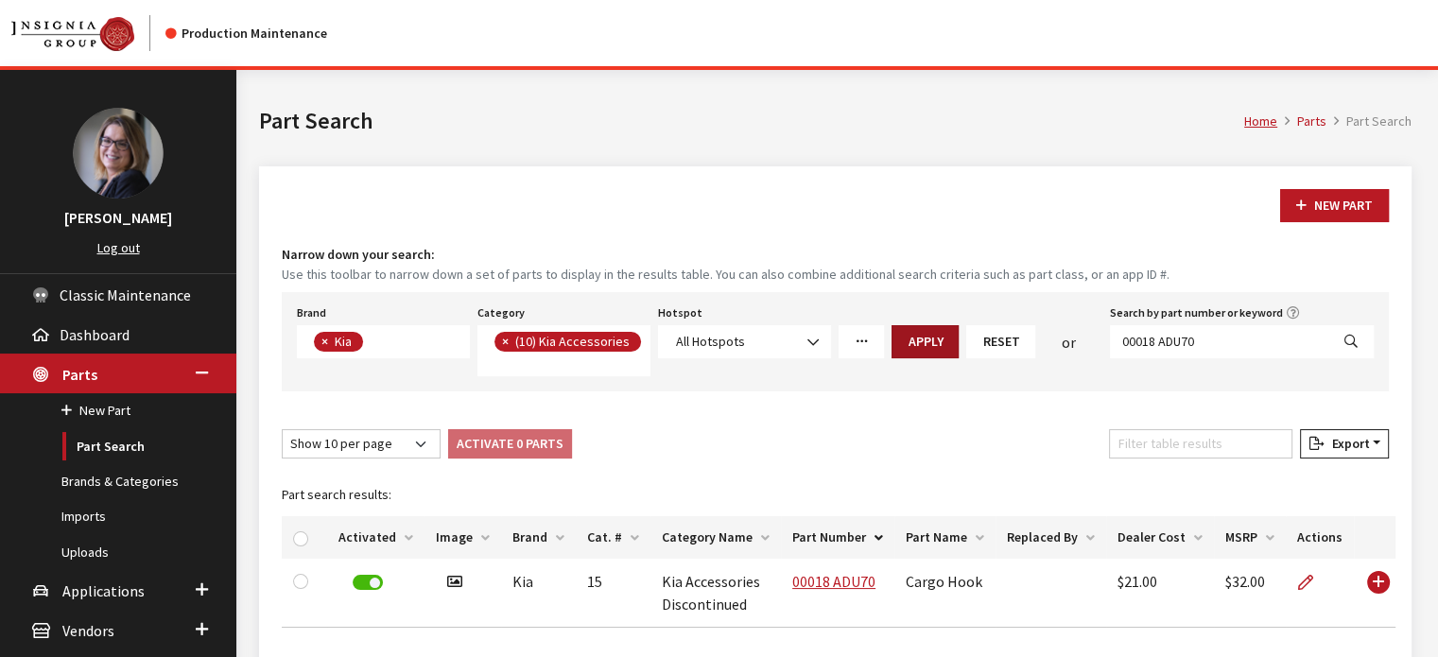
click at [918, 354] on button "Apply" at bounding box center [924, 341] width 67 height 33
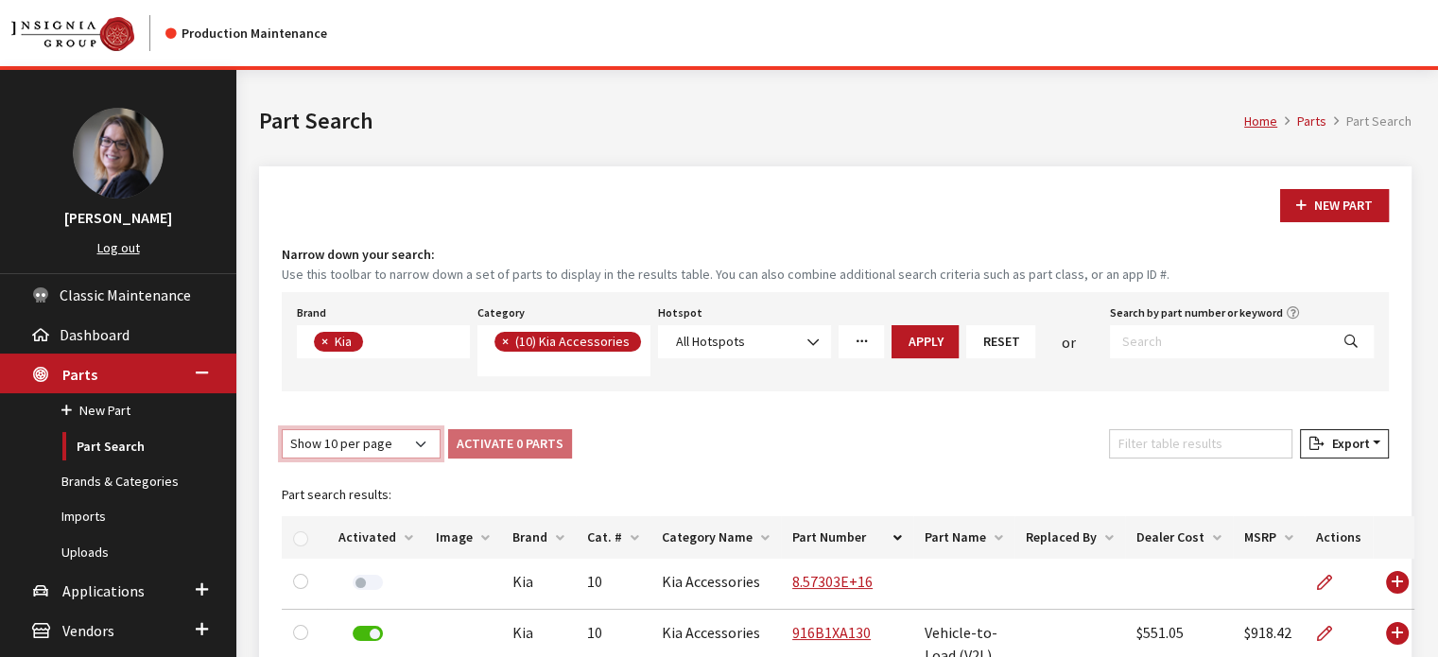
click at [423, 437] on select "Show 10 per page Show 25 per page Show 50 per page Show 100 per page Show 1000 …" at bounding box center [361, 443] width 159 height 29
select select "1000"
click at [282, 429] on select "Show 10 per page Show 25 per page Show 50 per page Show 100 per page Show 1000 …" at bounding box center [361, 443] width 159 height 29
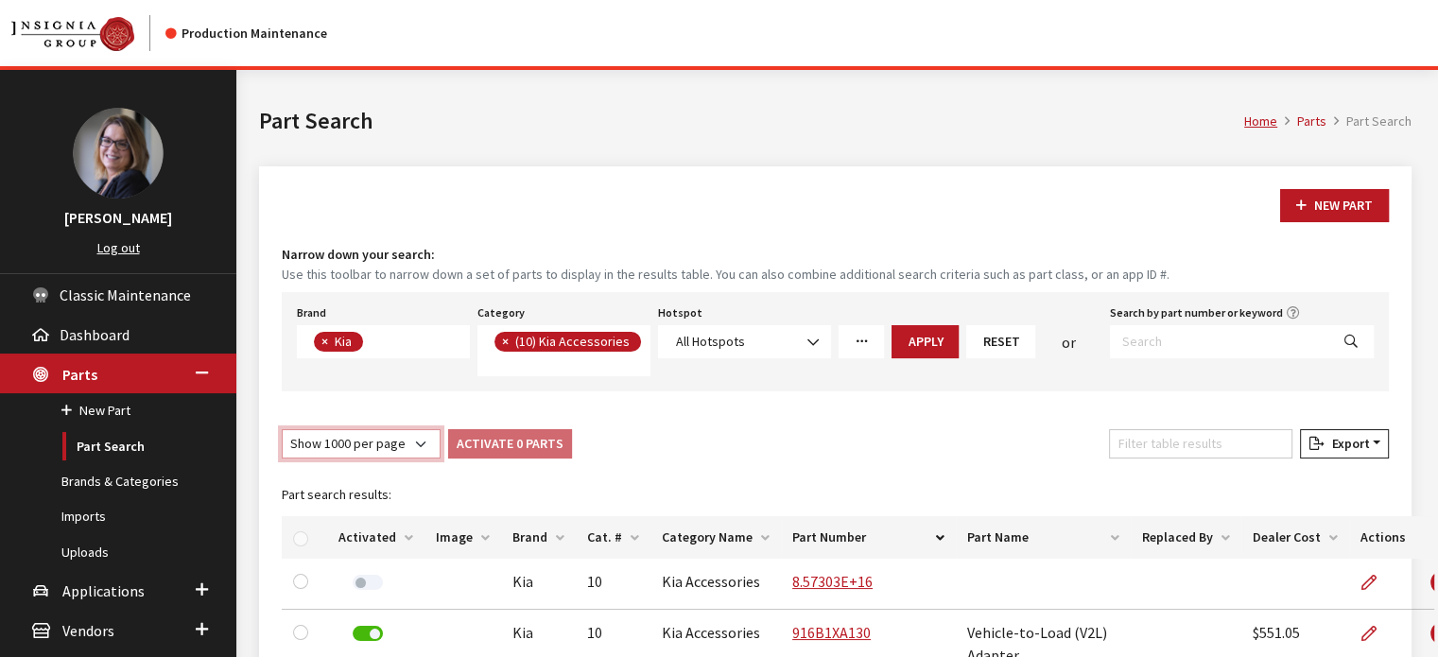
scroll to position [258, 0]
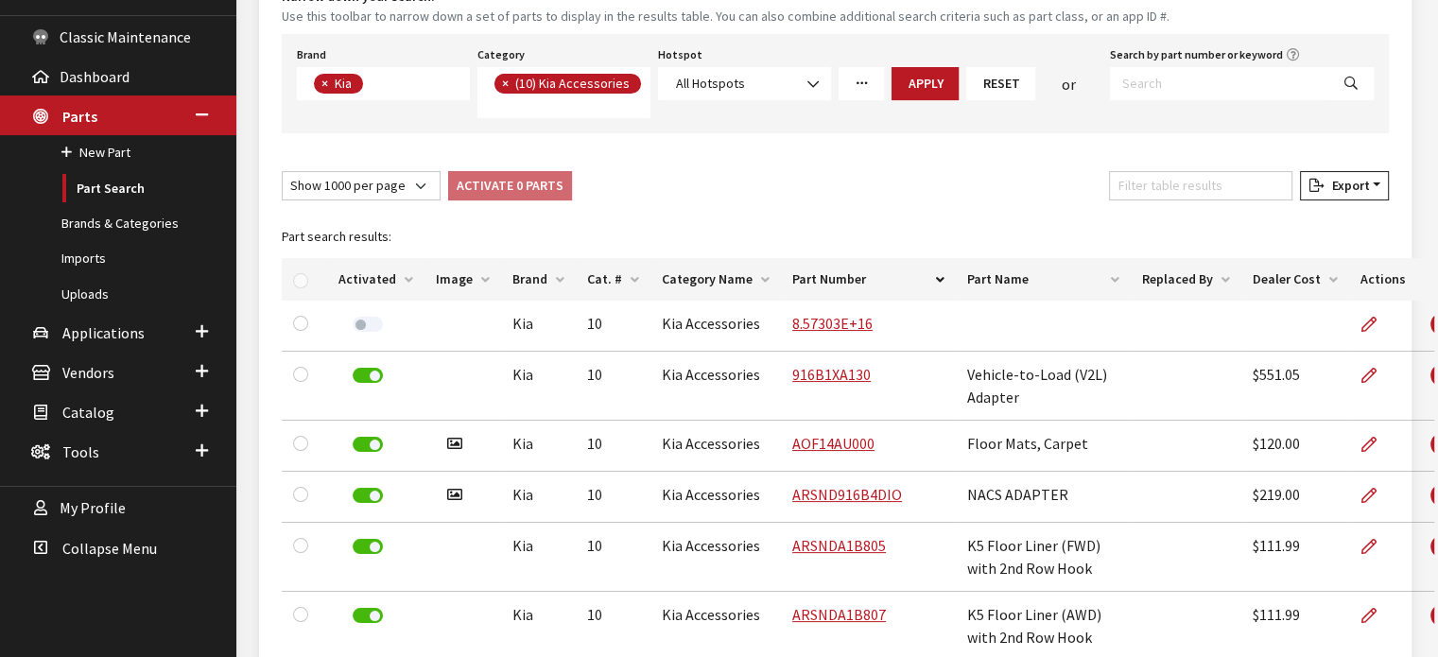
click at [507, 87] on span "×" at bounding box center [505, 83] width 7 height 17
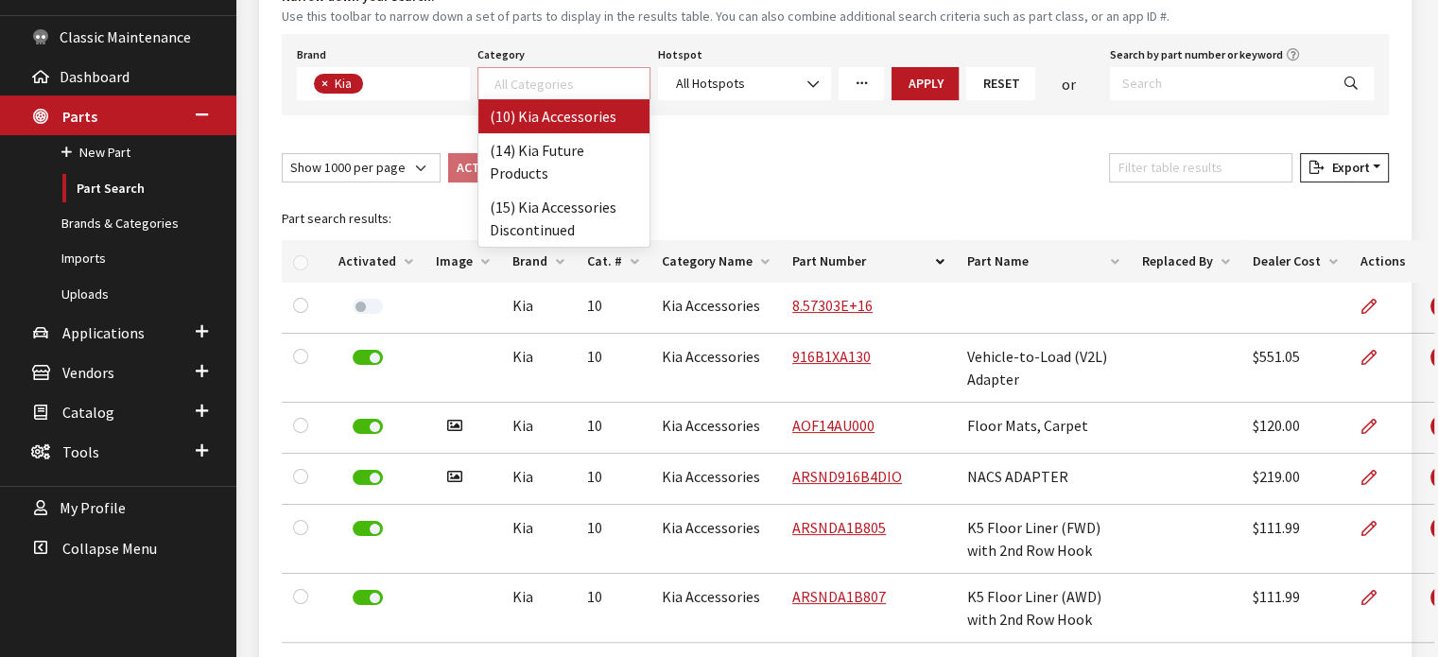
scroll to position [1, 0]
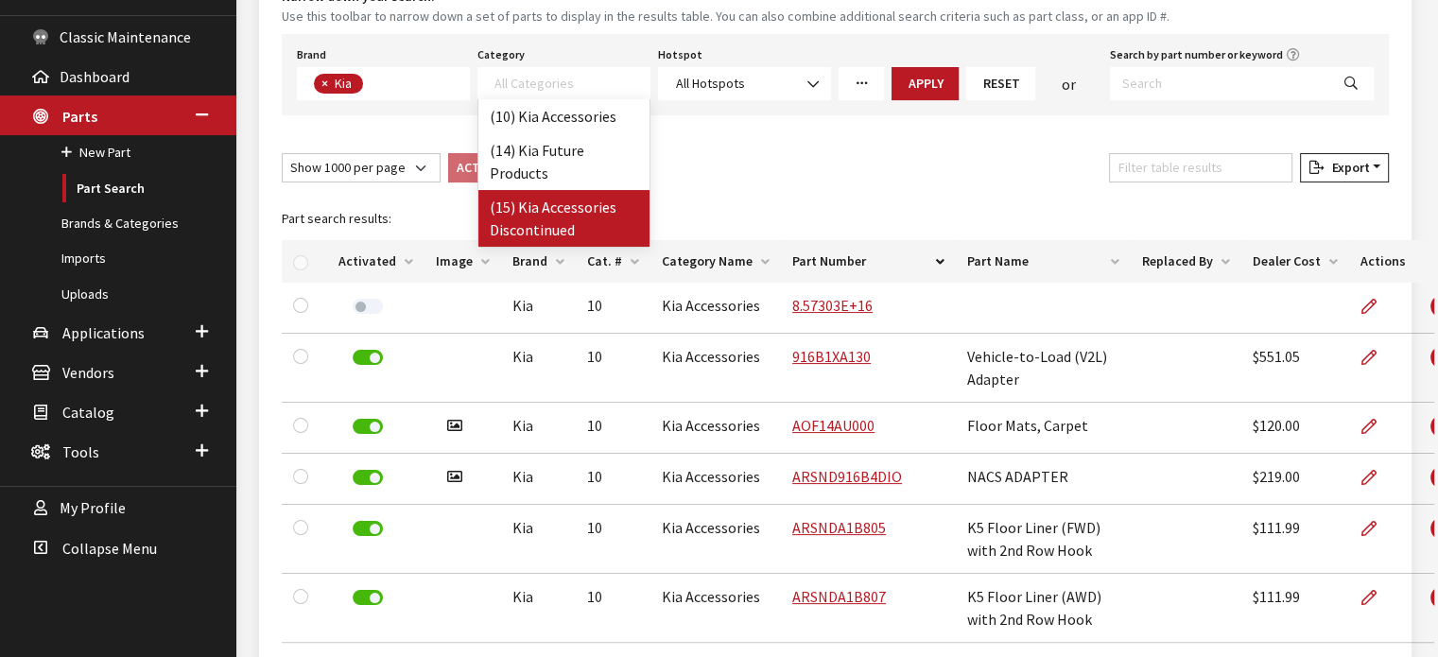
select select "242"
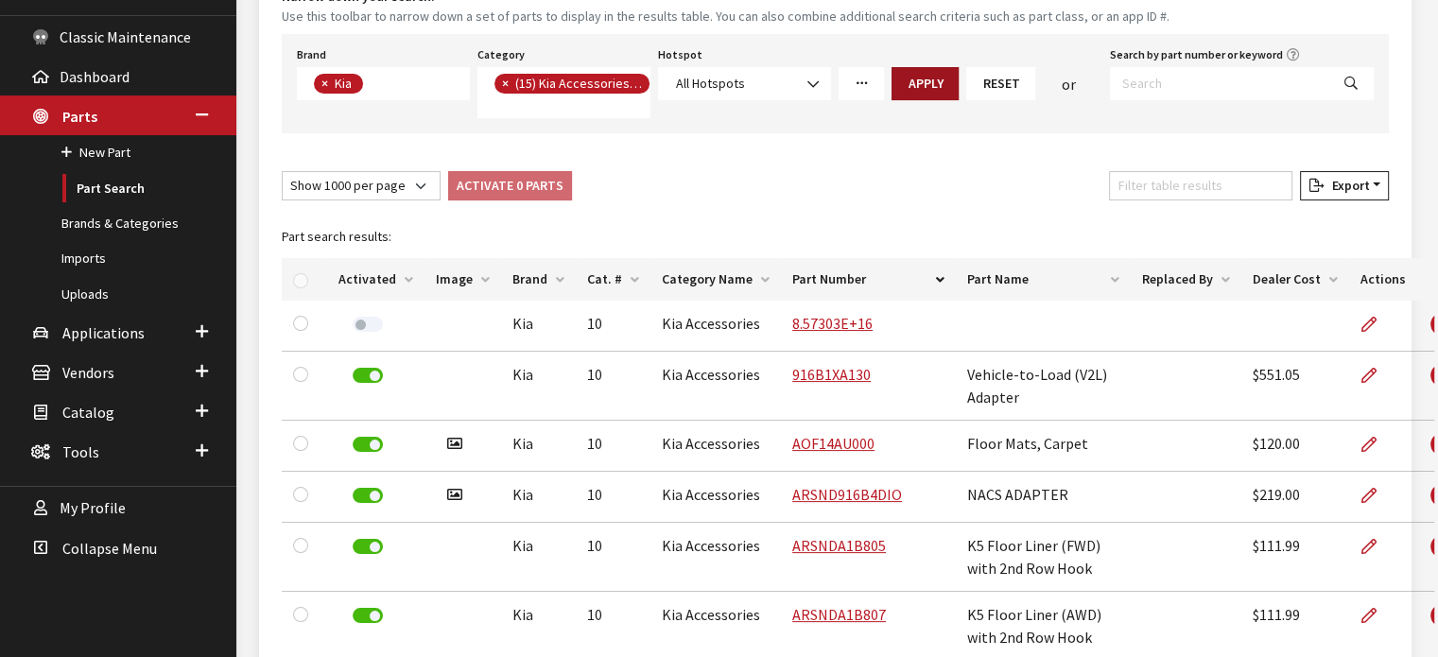
click at [928, 78] on button "Apply" at bounding box center [924, 83] width 67 height 33
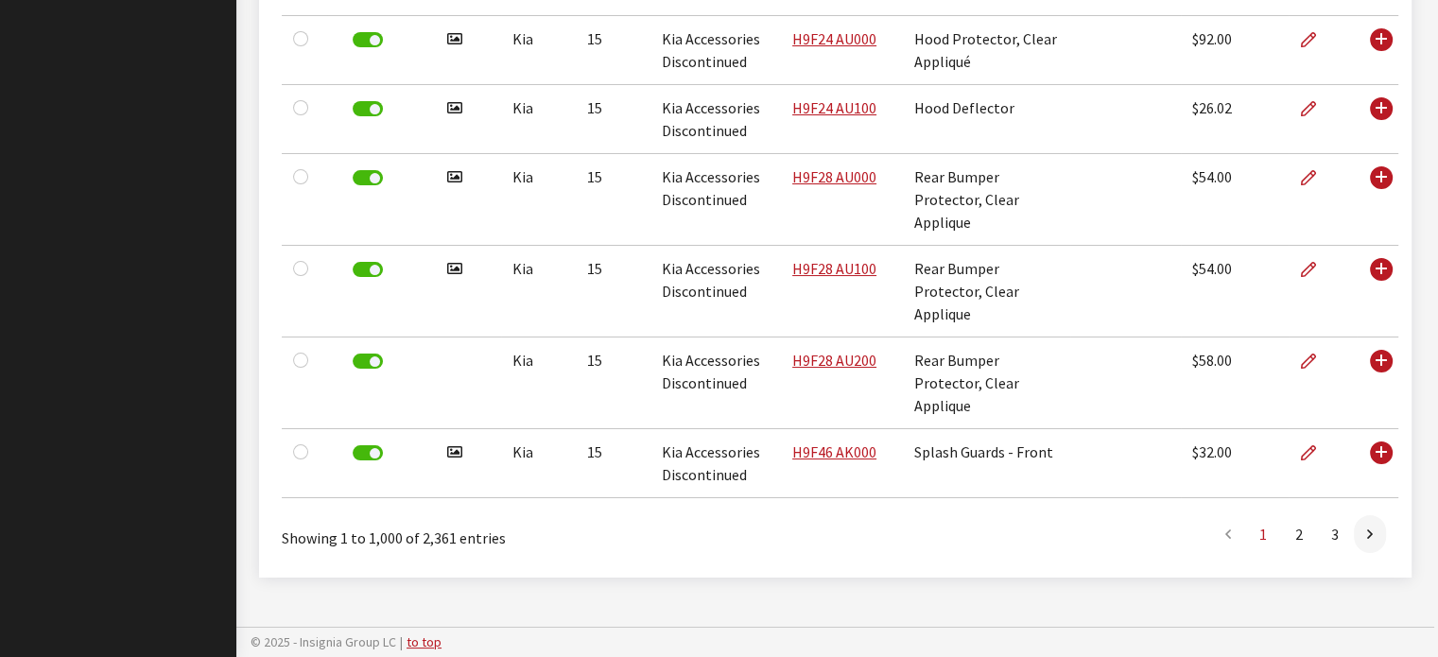
scroll to position [0, 0]
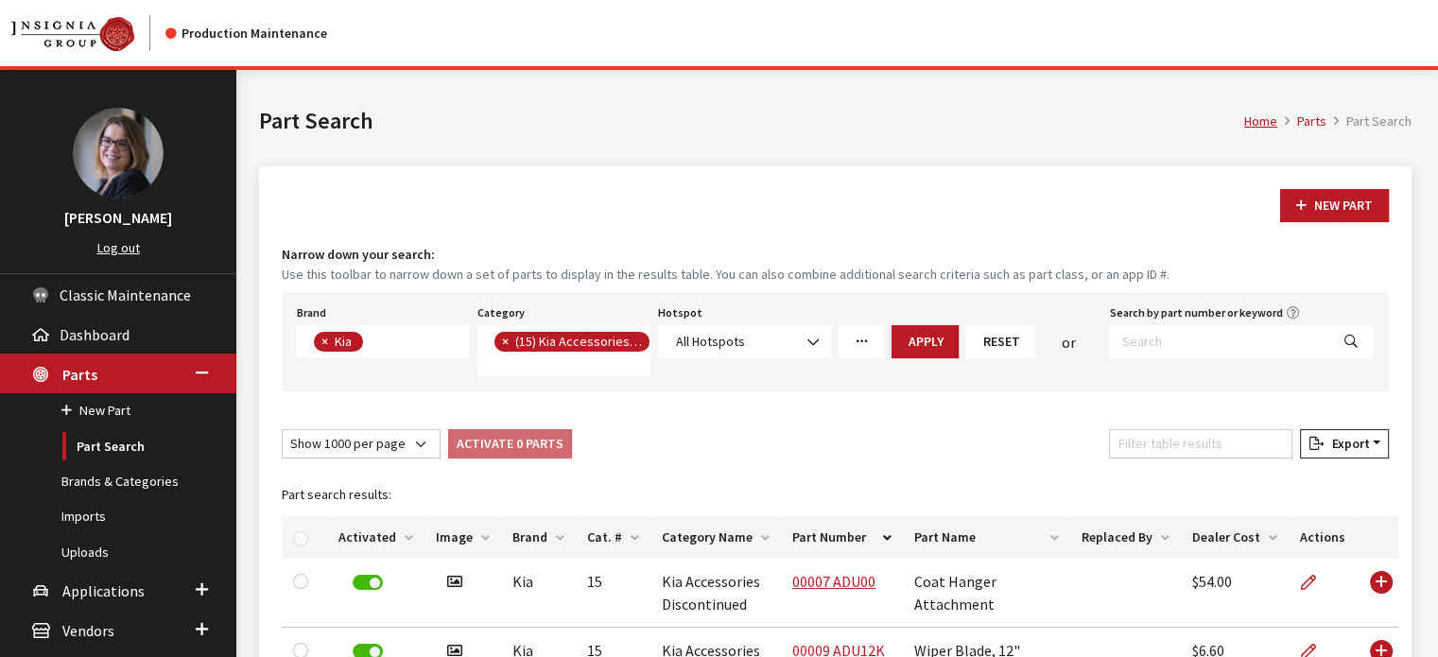
click at [502, 342] on span "×" at bounding box center [505, 341] width 7 height 17
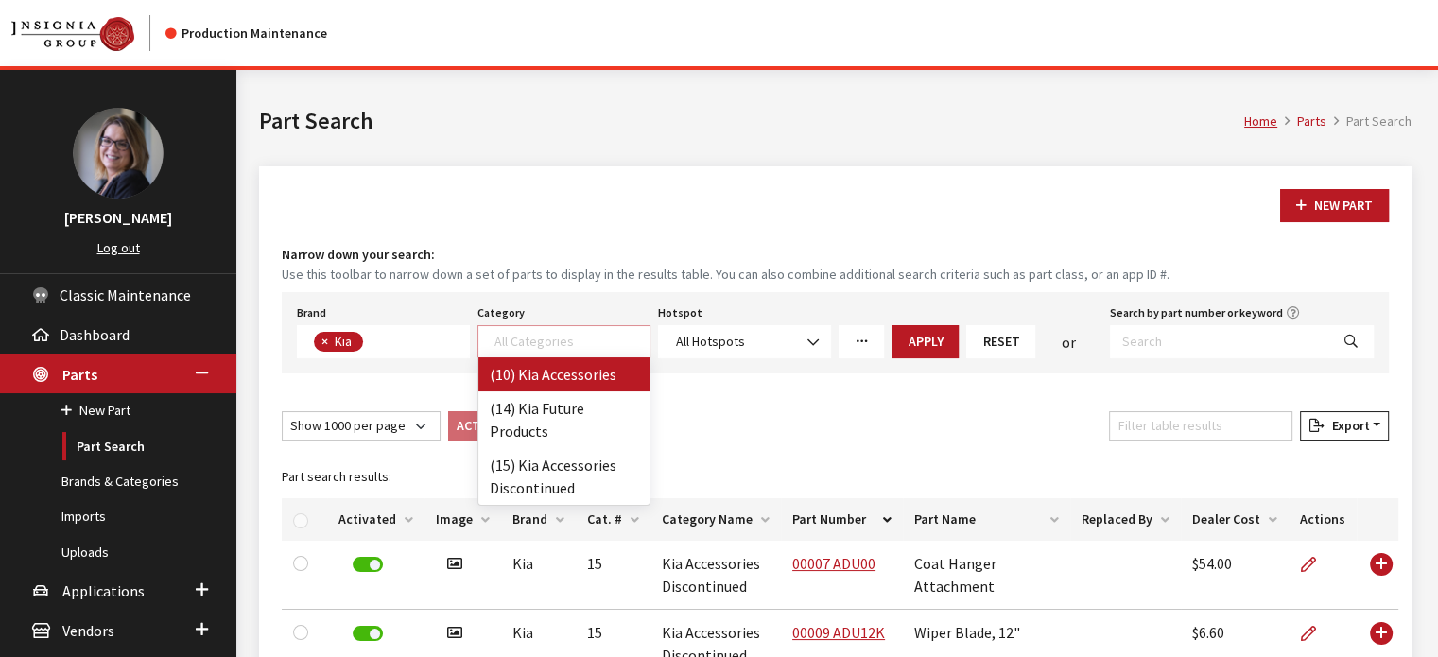
select select "238"
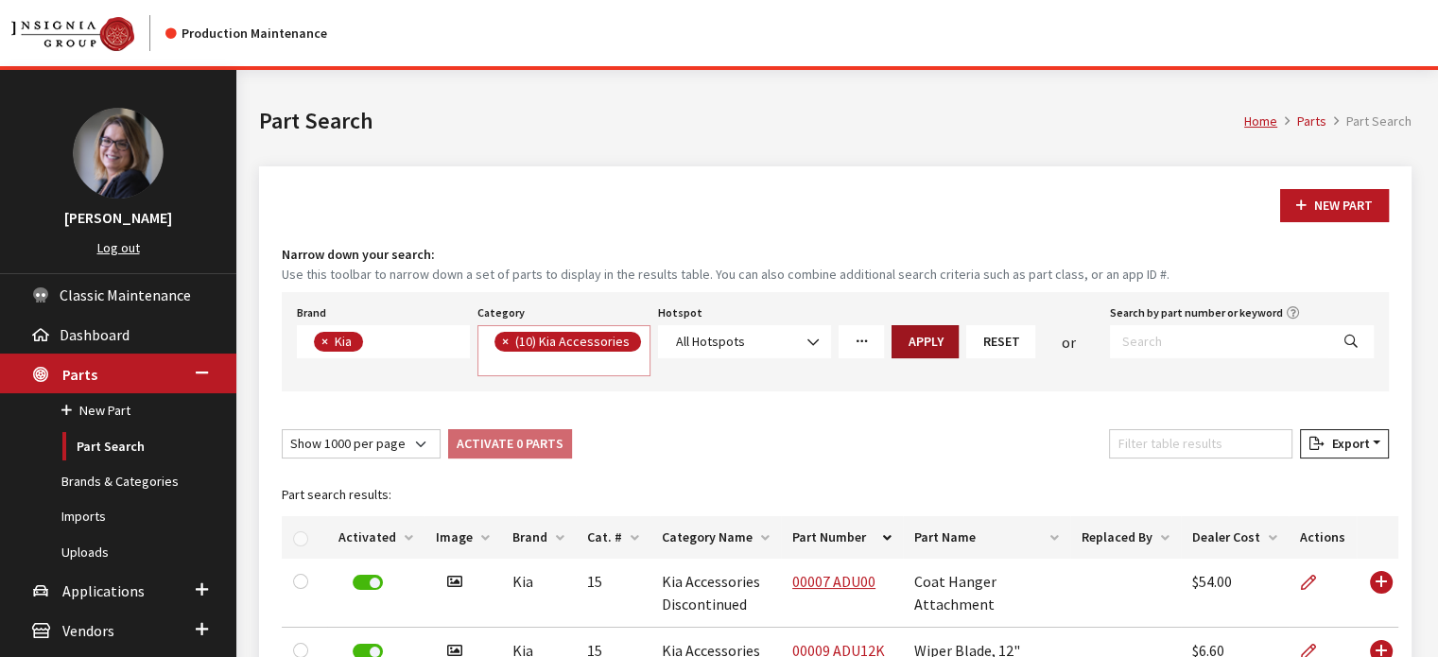
click at [941, 334] on button "Apply" at bounding box center [924, 341] width 67 height 33
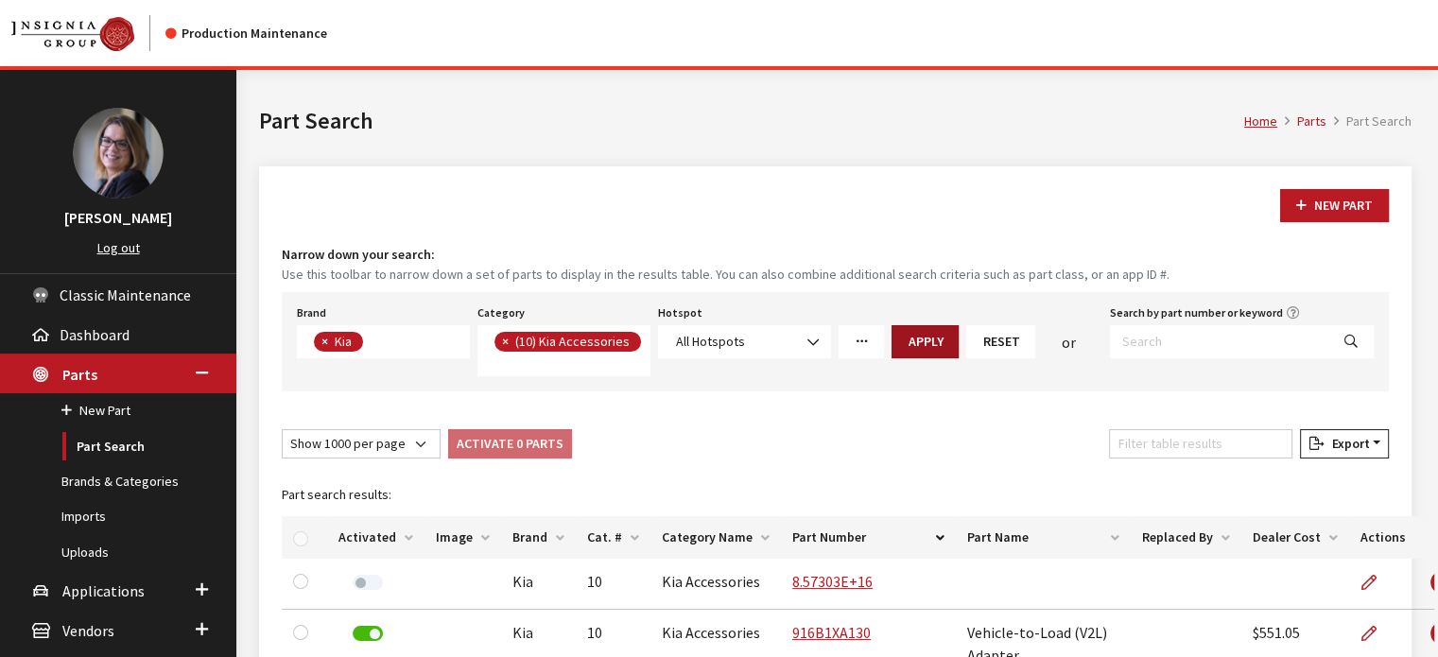
scroll to position [111, 0]
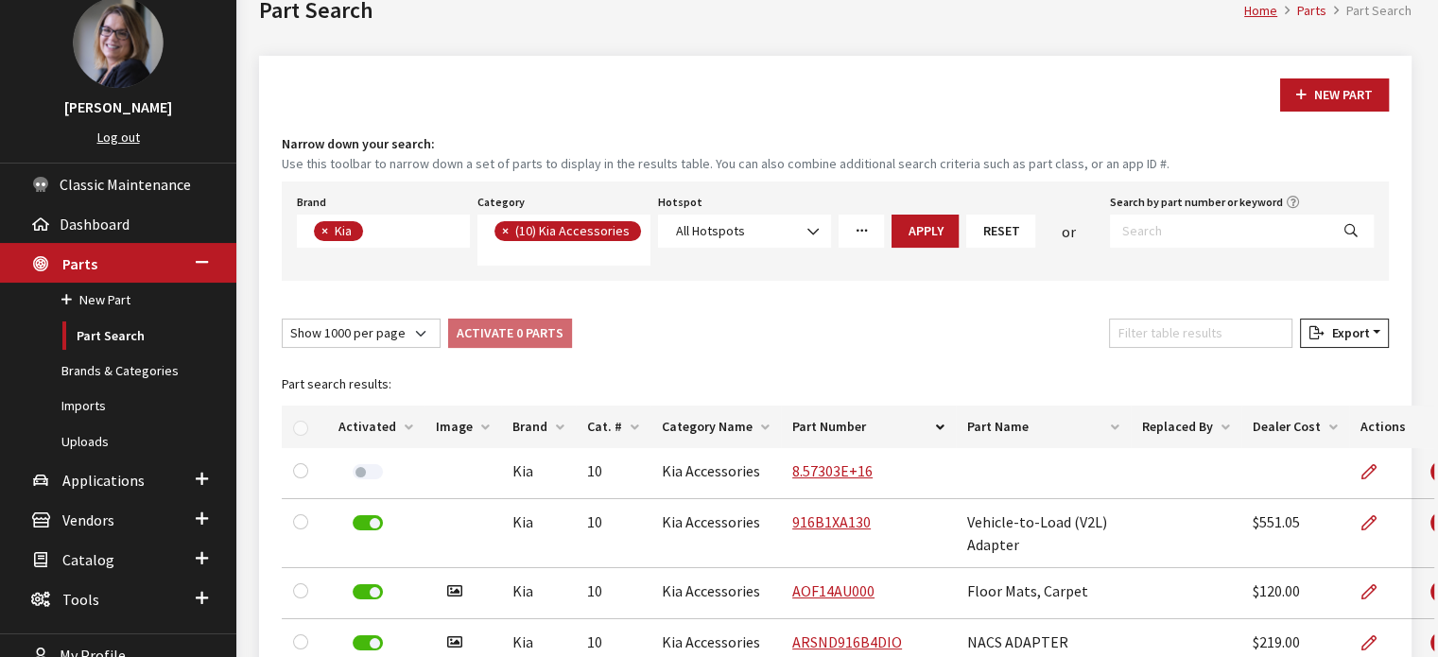
click at [405, 426] on th "Activated" at bounding box center [375, 427] width 97 height 43
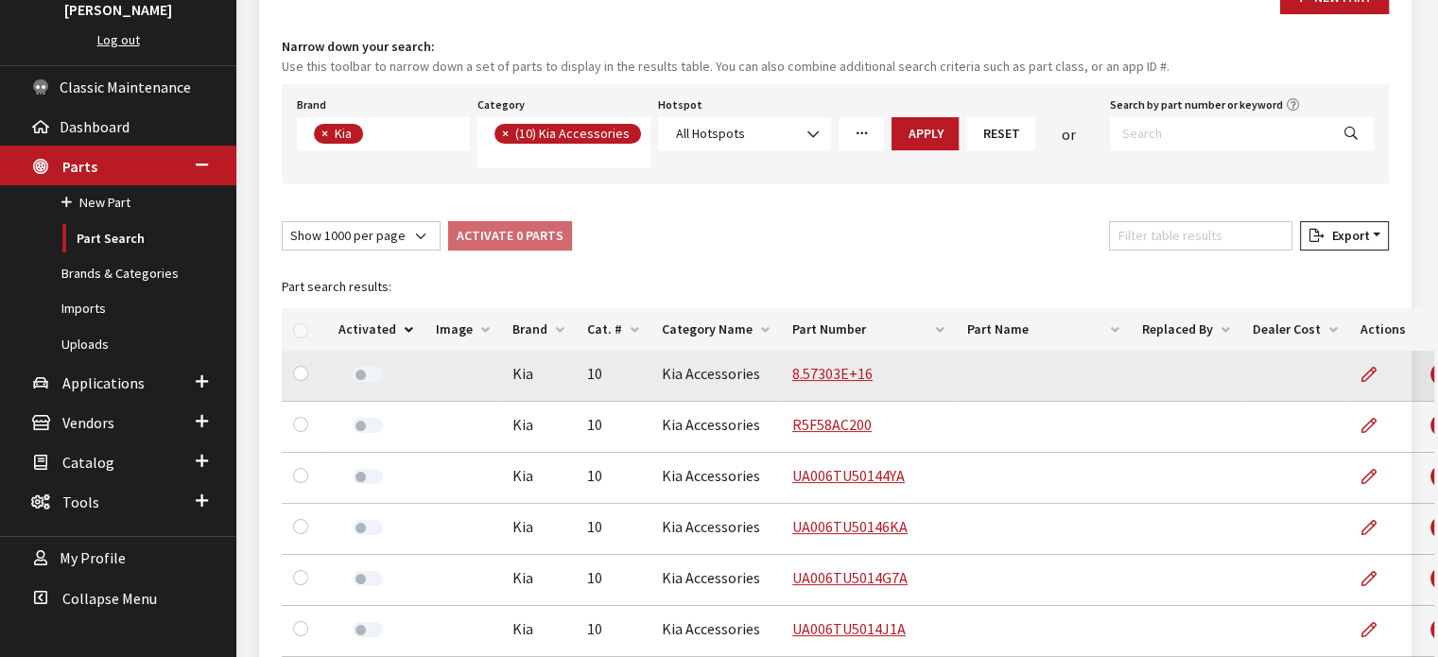
scroll to position [200, 0]
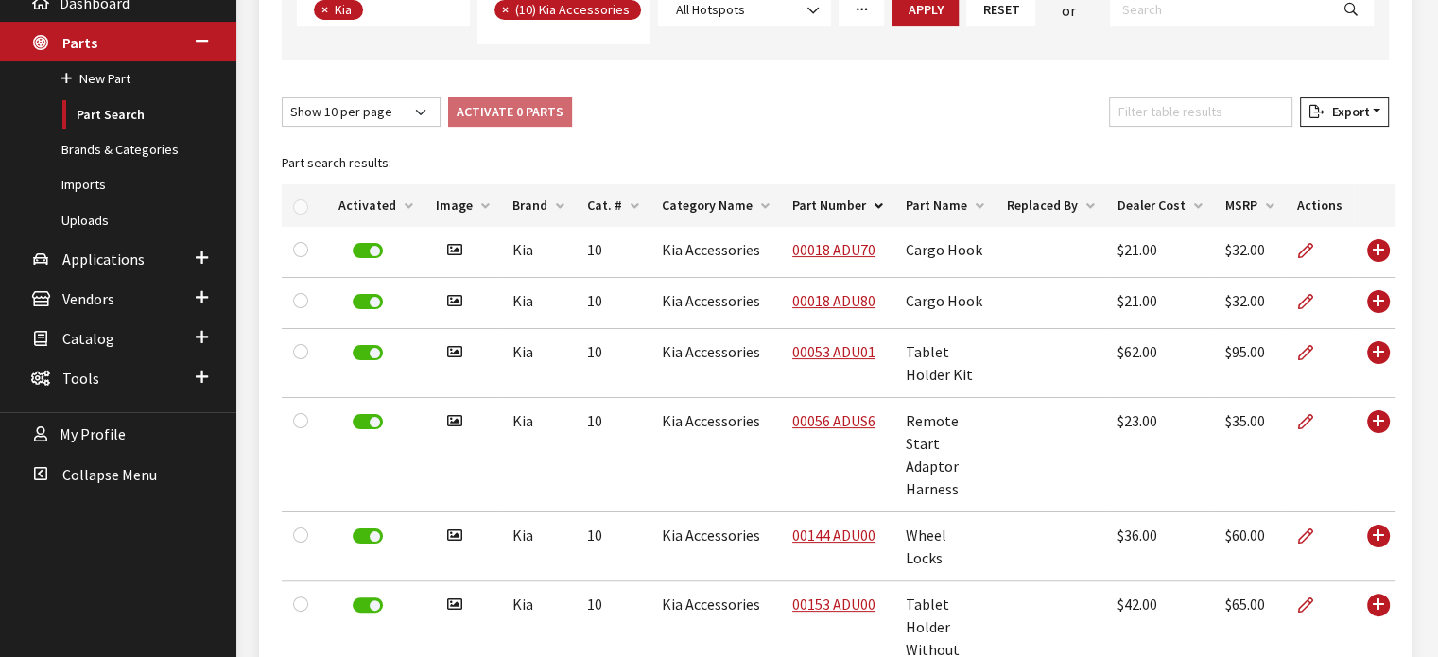
scroll to position [348, 0]
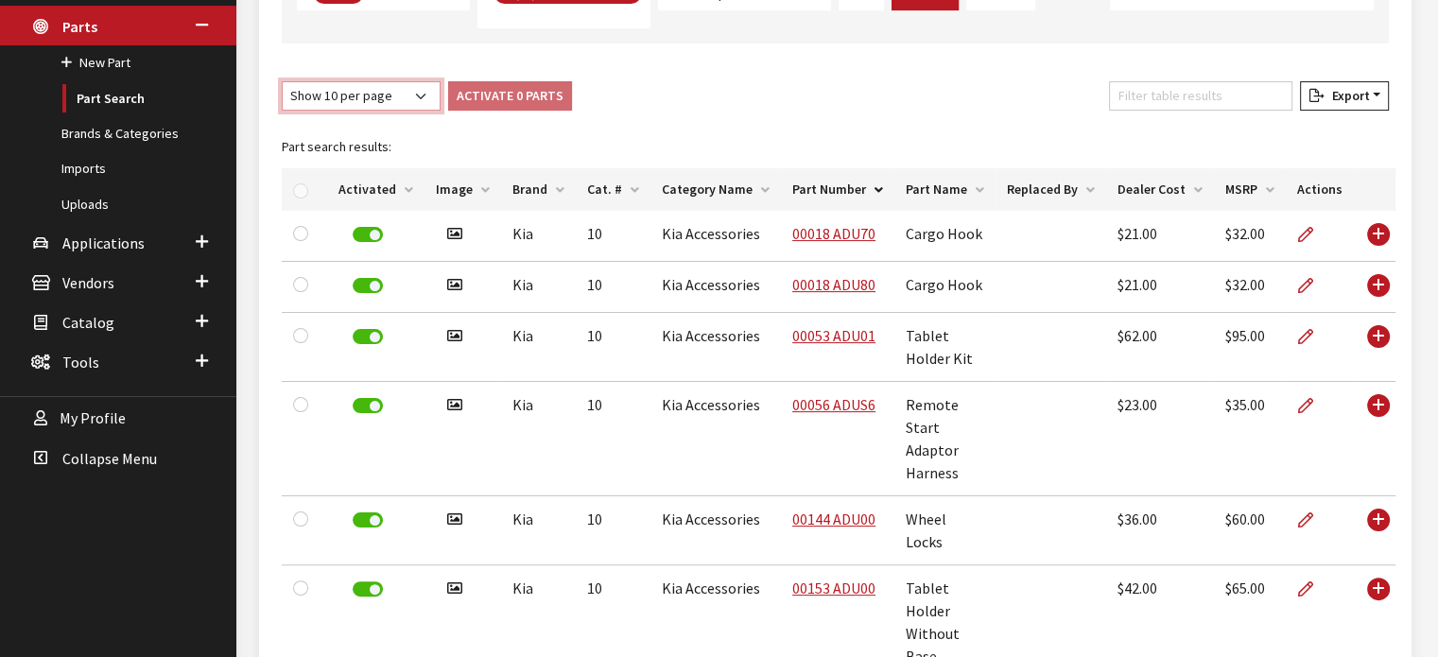
click at [416, 109] on select "Show 10 per page Show 25 per page Show 50 per page Show 100 per page Show 1000 …" at bounding box center [361, 95] width 159 height 29
select select "1000"
click at [282, 81] on select "Show 10 per page Show 25 per page Show 50 per page Show 100 per page Show 1000 …" at bounding box center [361, 95] width 159 height 29
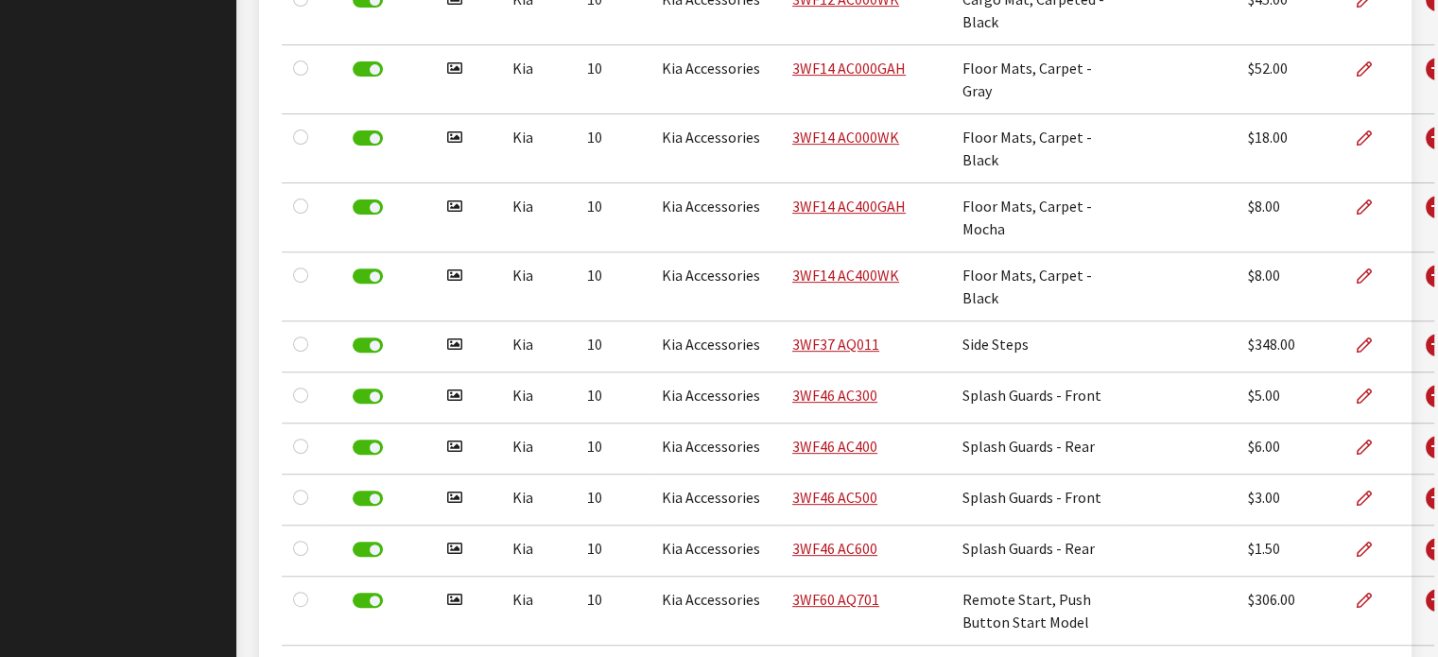
scroll to position [7862, 0]
